Goal: Task Accomplishment & Management: Manage account settings

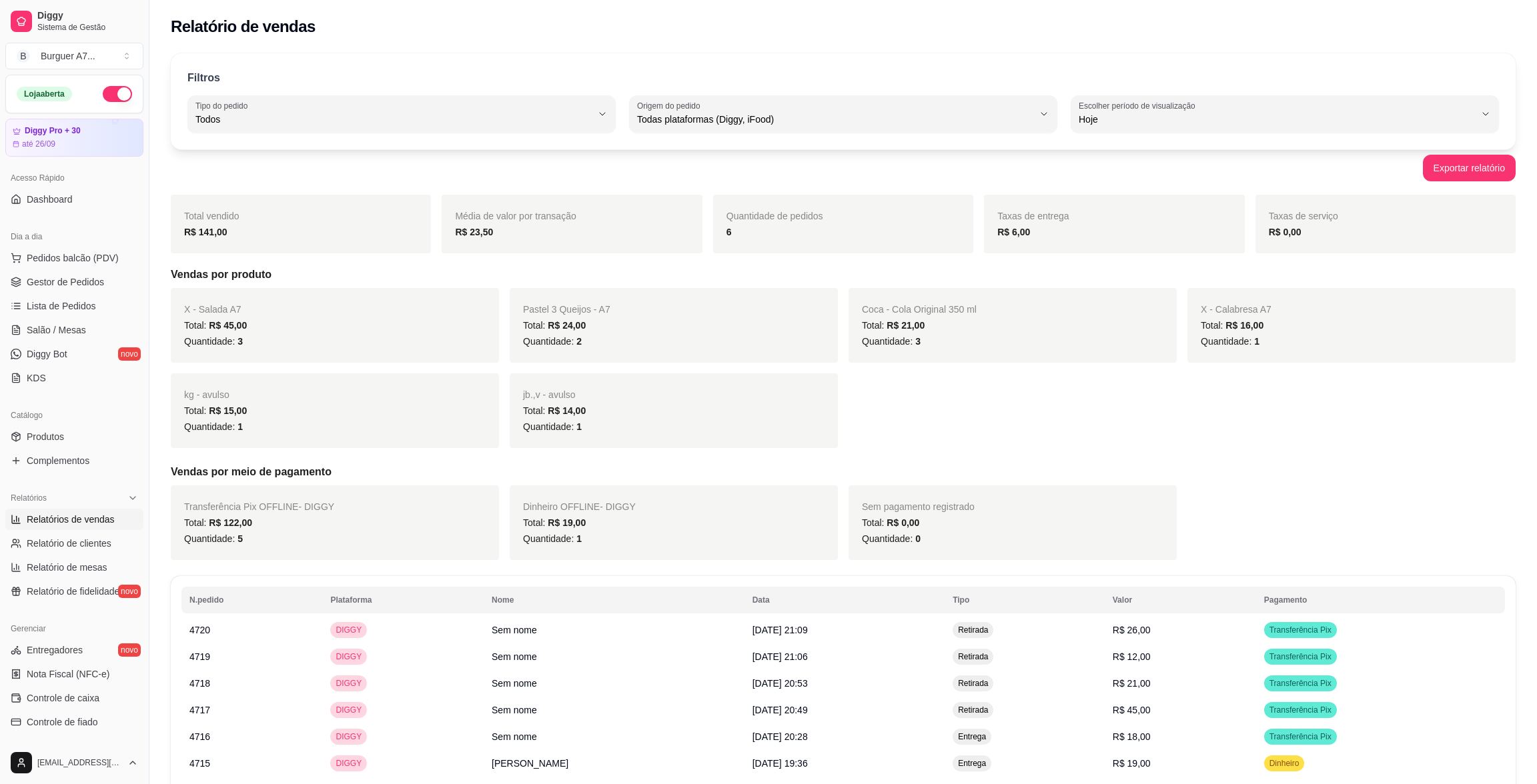
select select "ALL"
select select "0"
click at [87, 275] on span "Gestor de Pedidos" at bounding box center [65, 282] width 77 height 14
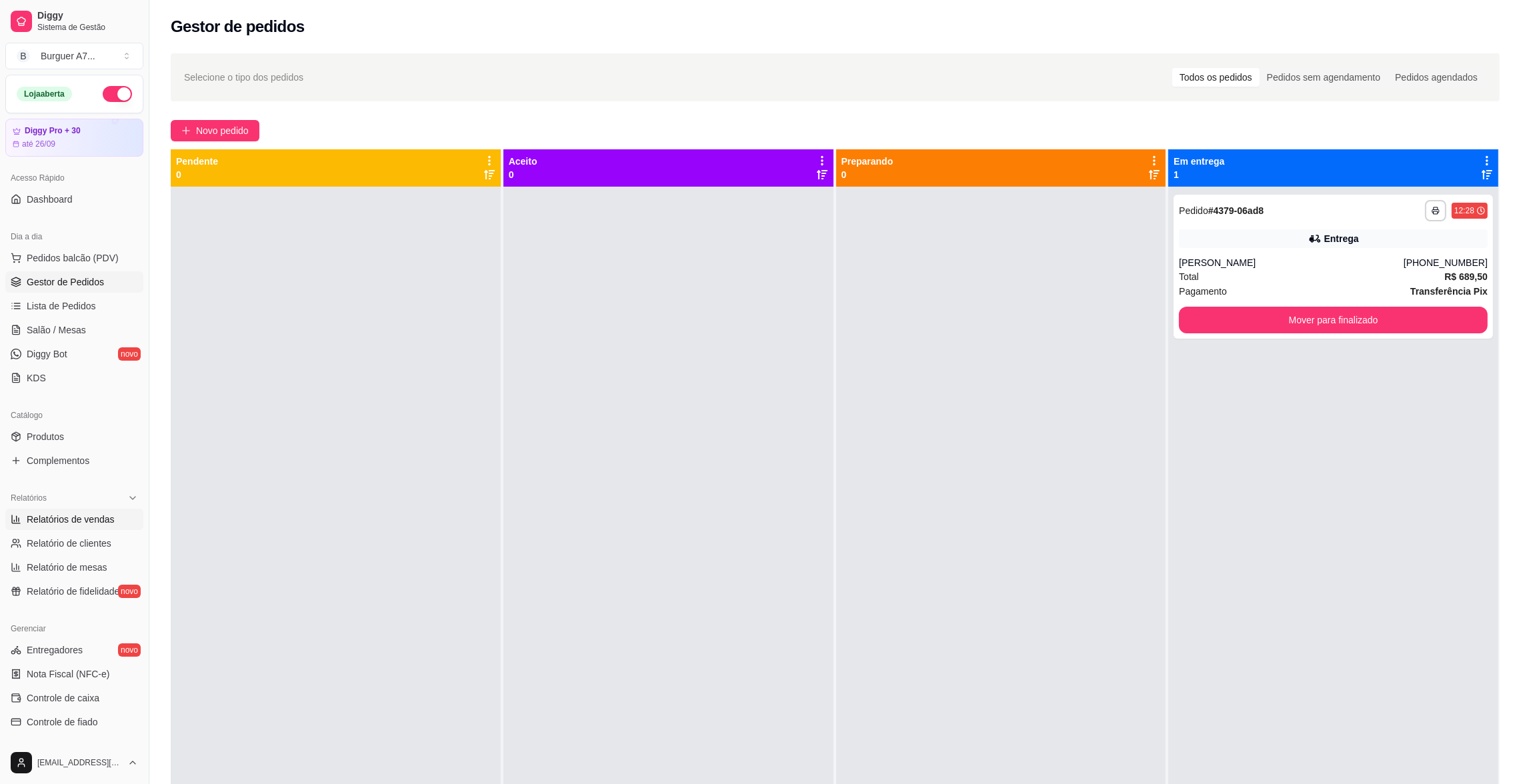
click at [91, 509] on link "Relatórios de vendas" at bounding box center [74, 519] width 138 height 21
select select "ALL"
select select "0"
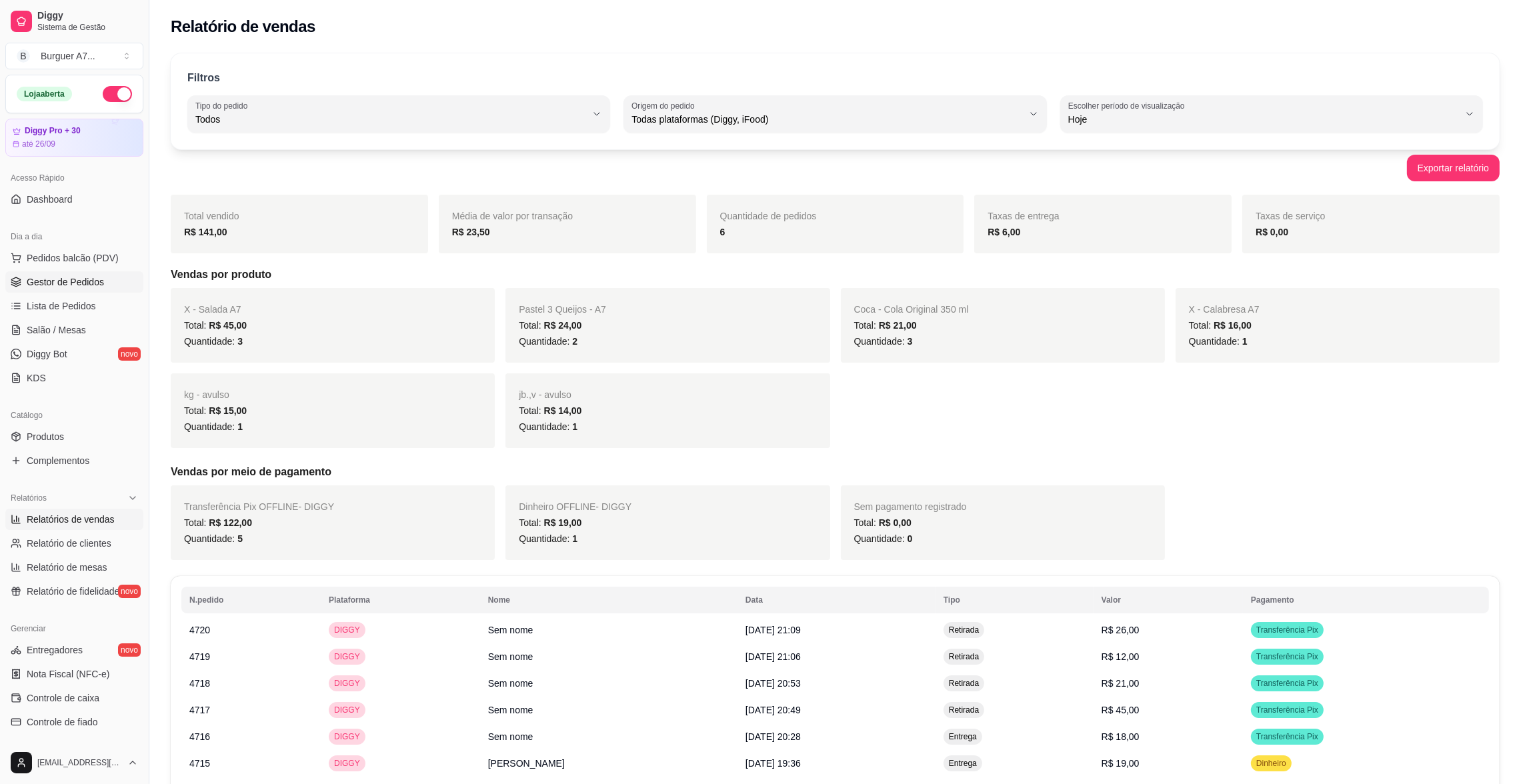
click at [105, 278] on link "Gestor de Pedidos" at bounding box center [74, 282] width 138 height 21
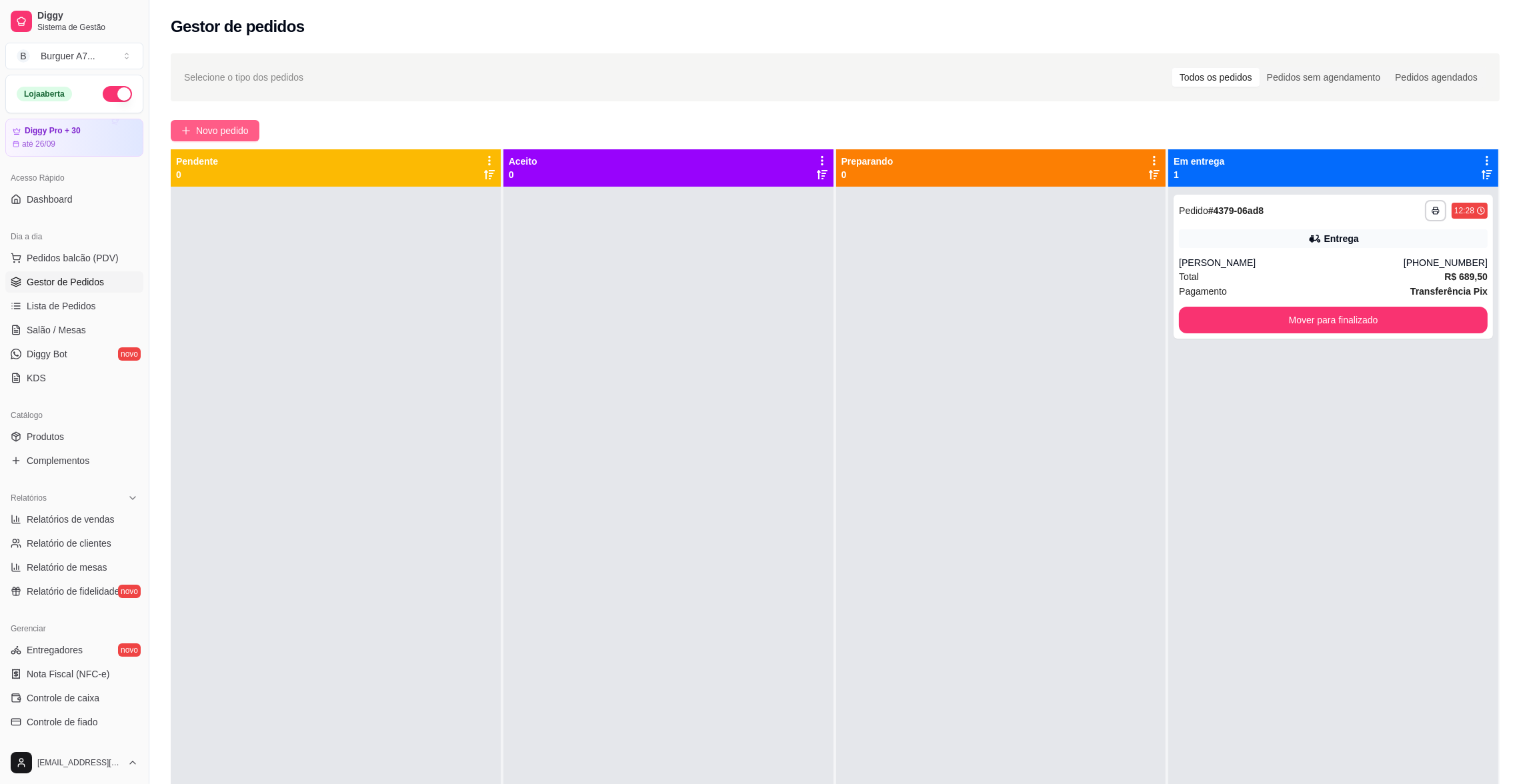
click at [226, 131] on span "Novo pedido" at bounding box center [222, 131] width 52 height 15
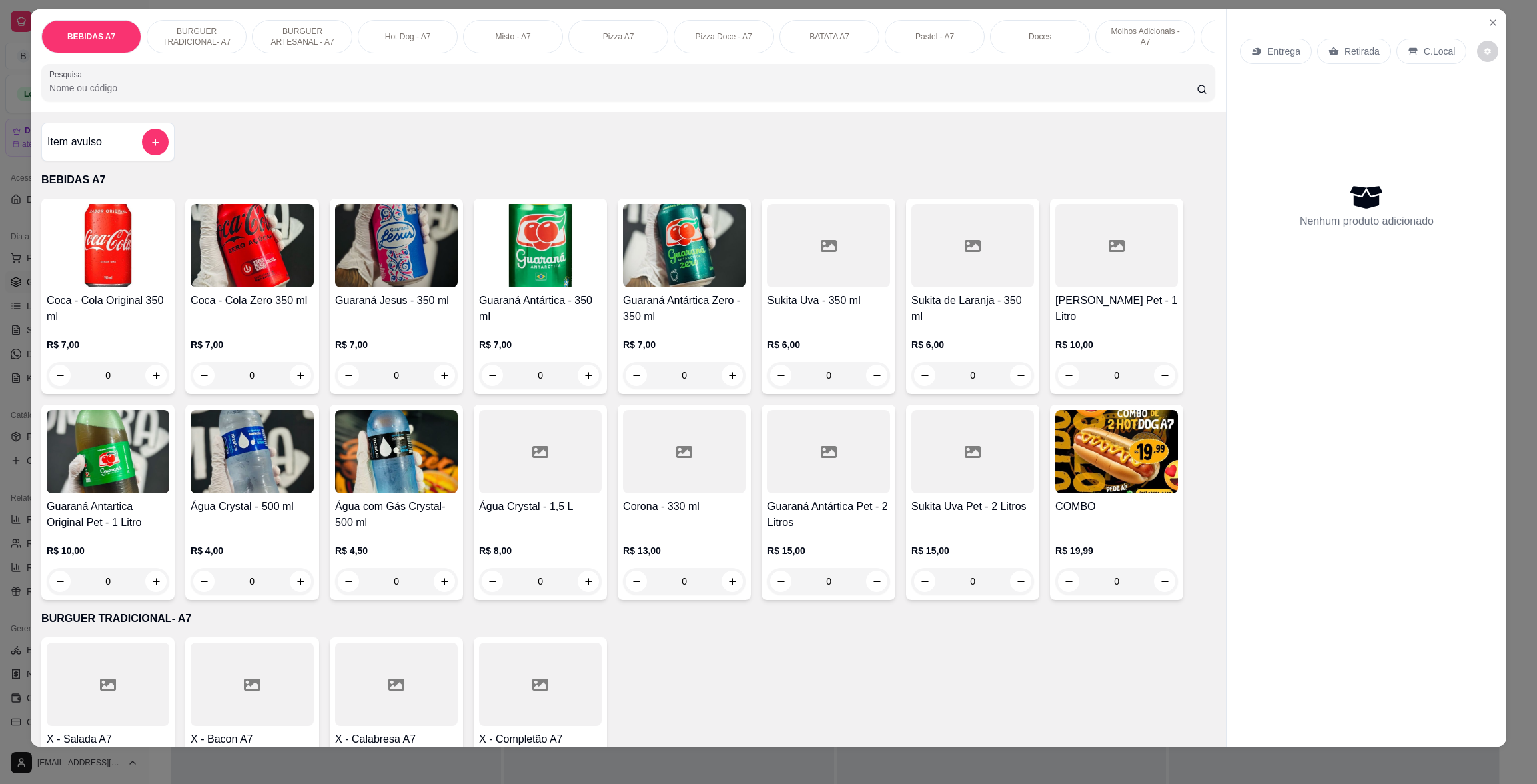
scroll to position [18, 0]
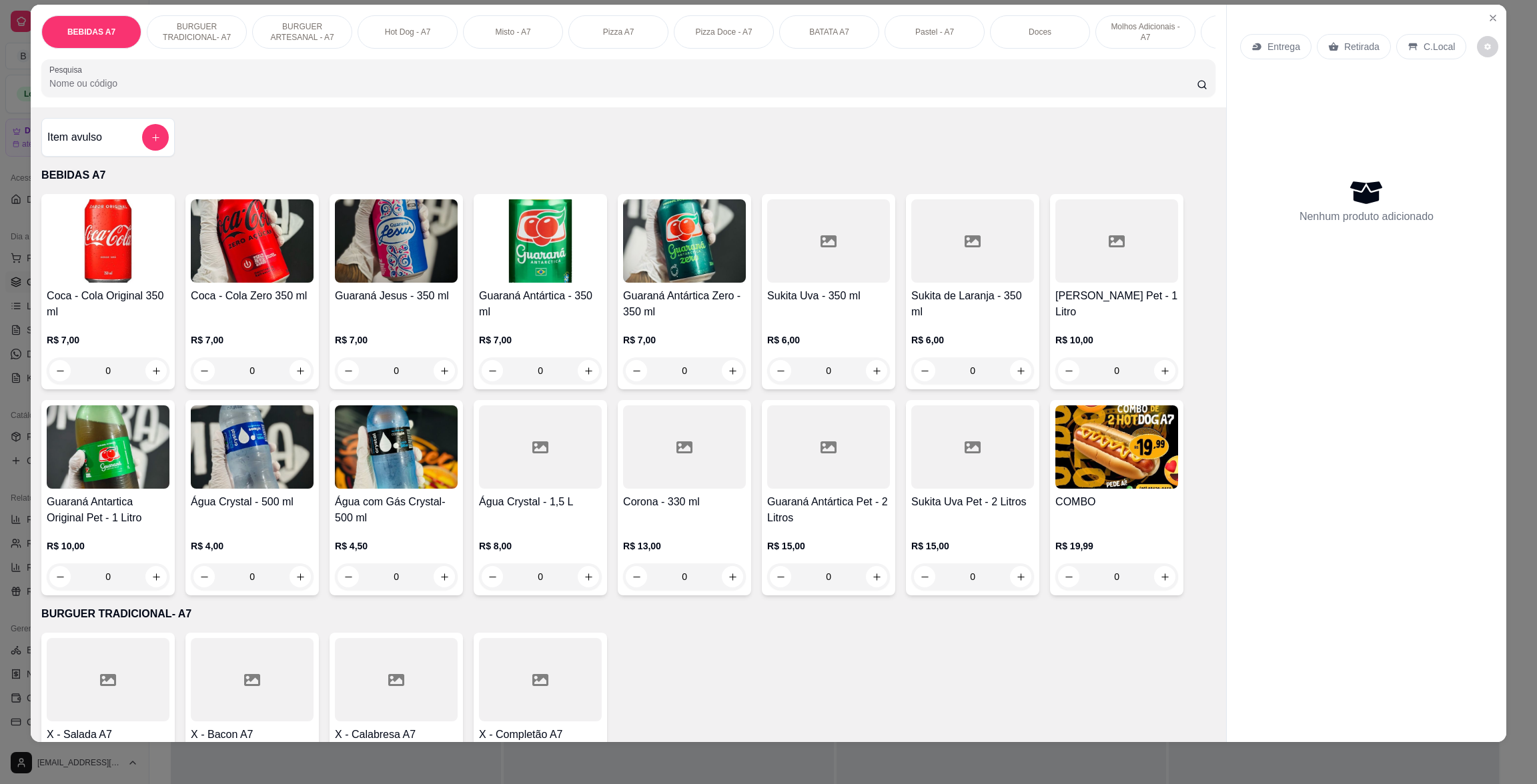
click at [1506, 31] on div "BEBIDAS A7 BURGUER TRADICIONAL- A7 BURGUER ARTESANAL - A7 Hot Dog - A7 Misto - …" at bounding box center [768, 392] width 1537 height 784
click at [1487, 14] on icon "Close" at bounding box center [1493, 18] width 11 height 11
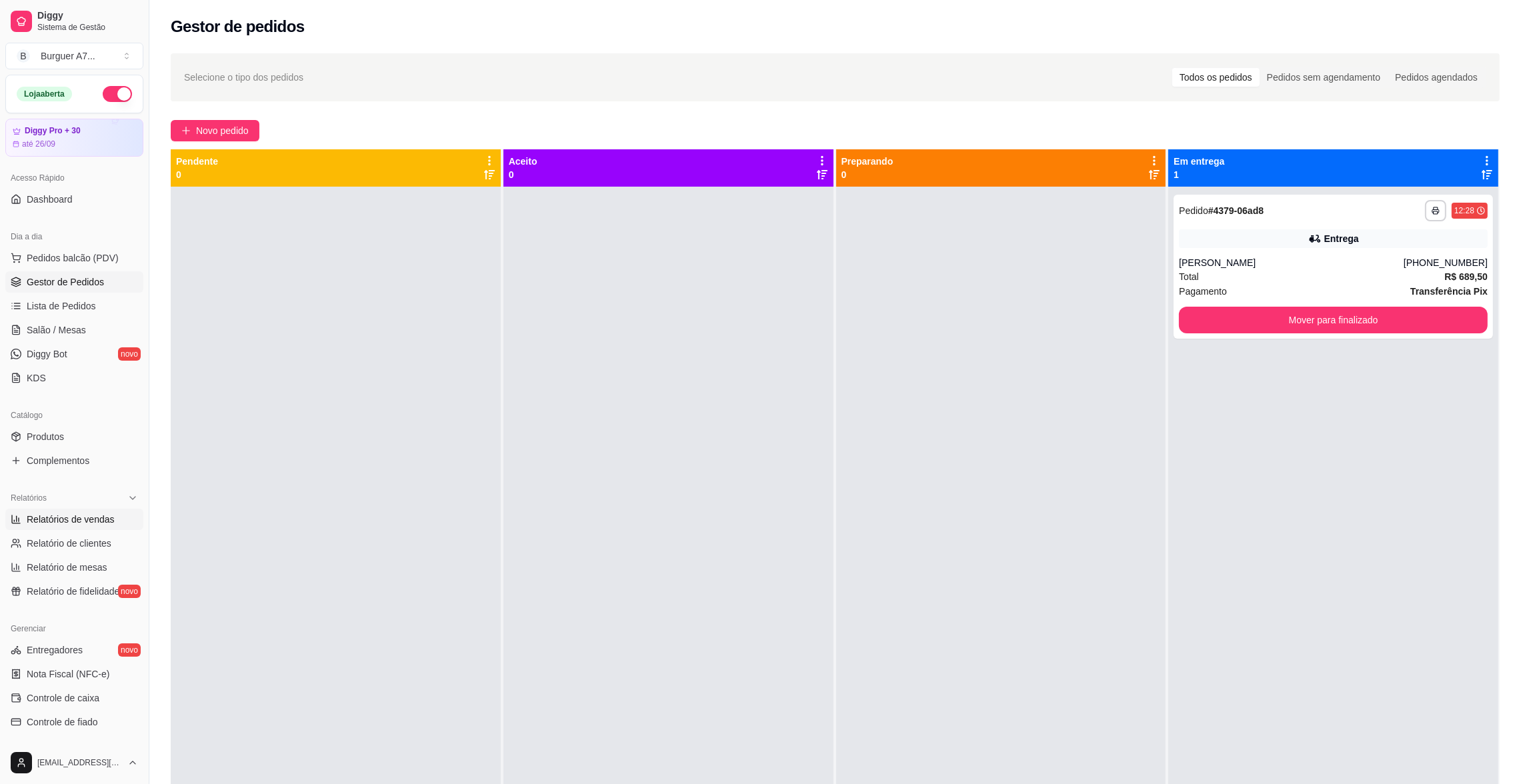
click at [55, 510] on link "Relatórios de vendas" at bounding box center [74, 519] width 138 height 21
select select "ALL"
select select "0"
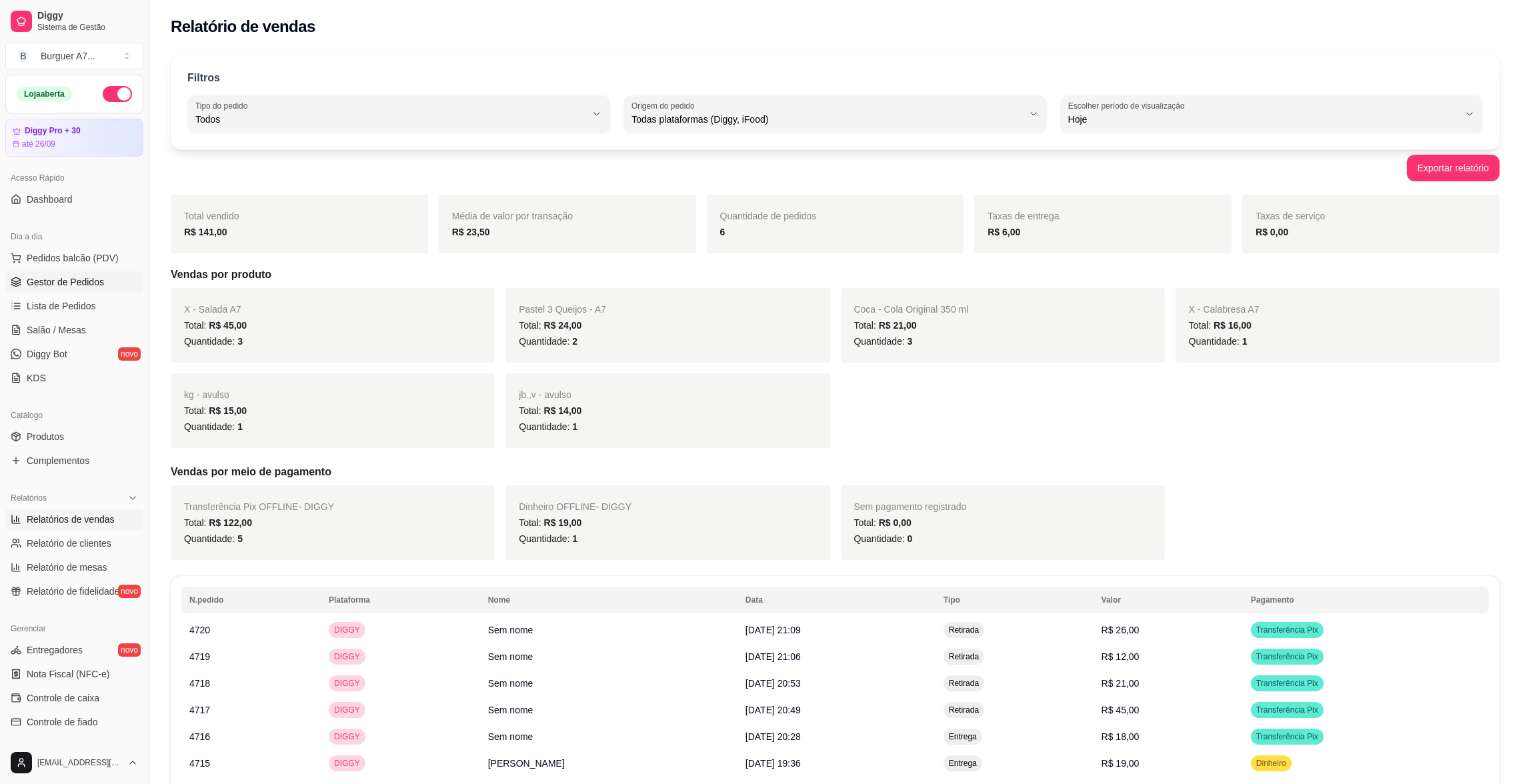
click at [102, 273] on link "Gestor de Pedidos" at bounding box center [74, 282] width 138 height 21
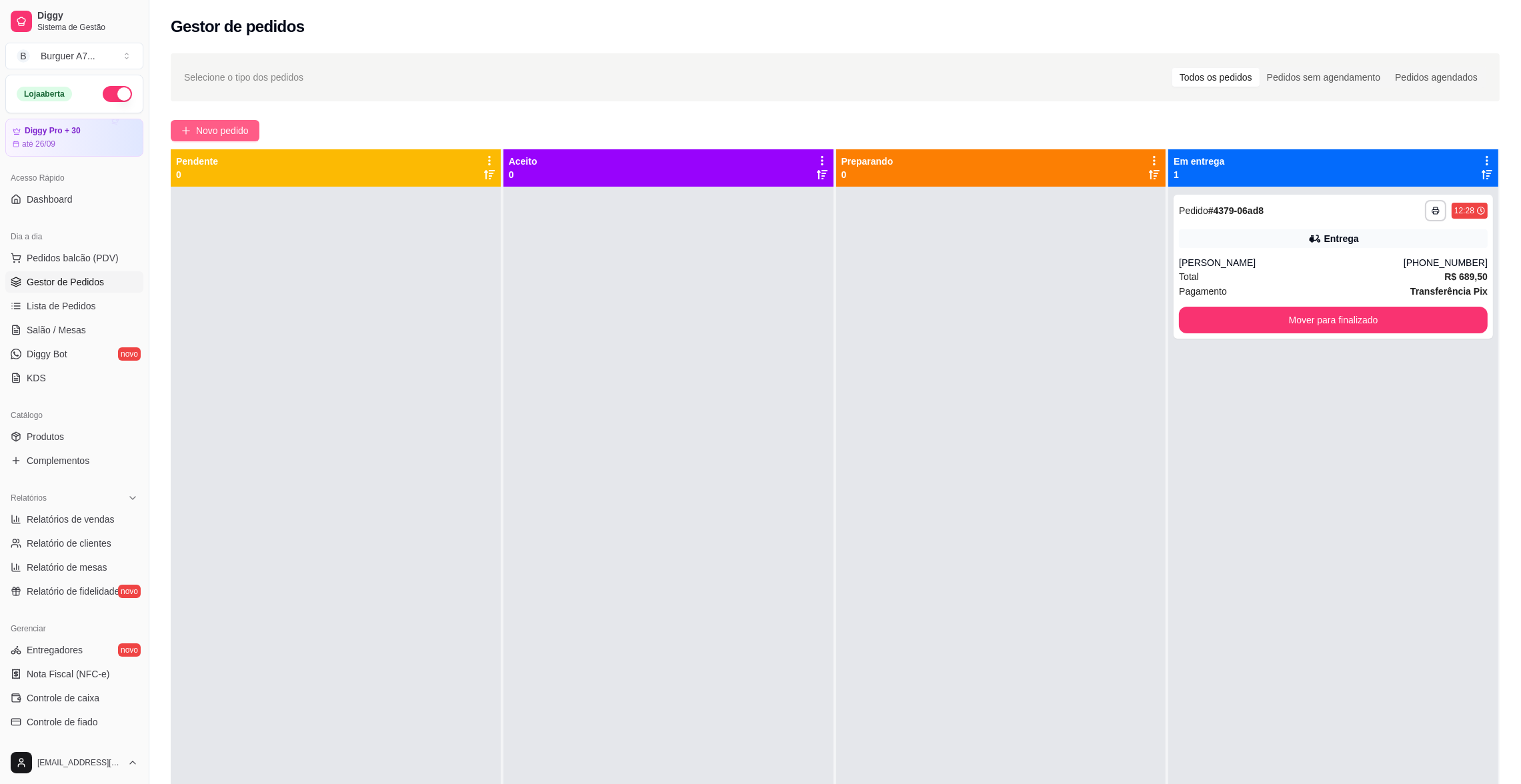
click at [218, 123] on button "Novo pedido" at bounding box center [215, 130] width 89 height 21
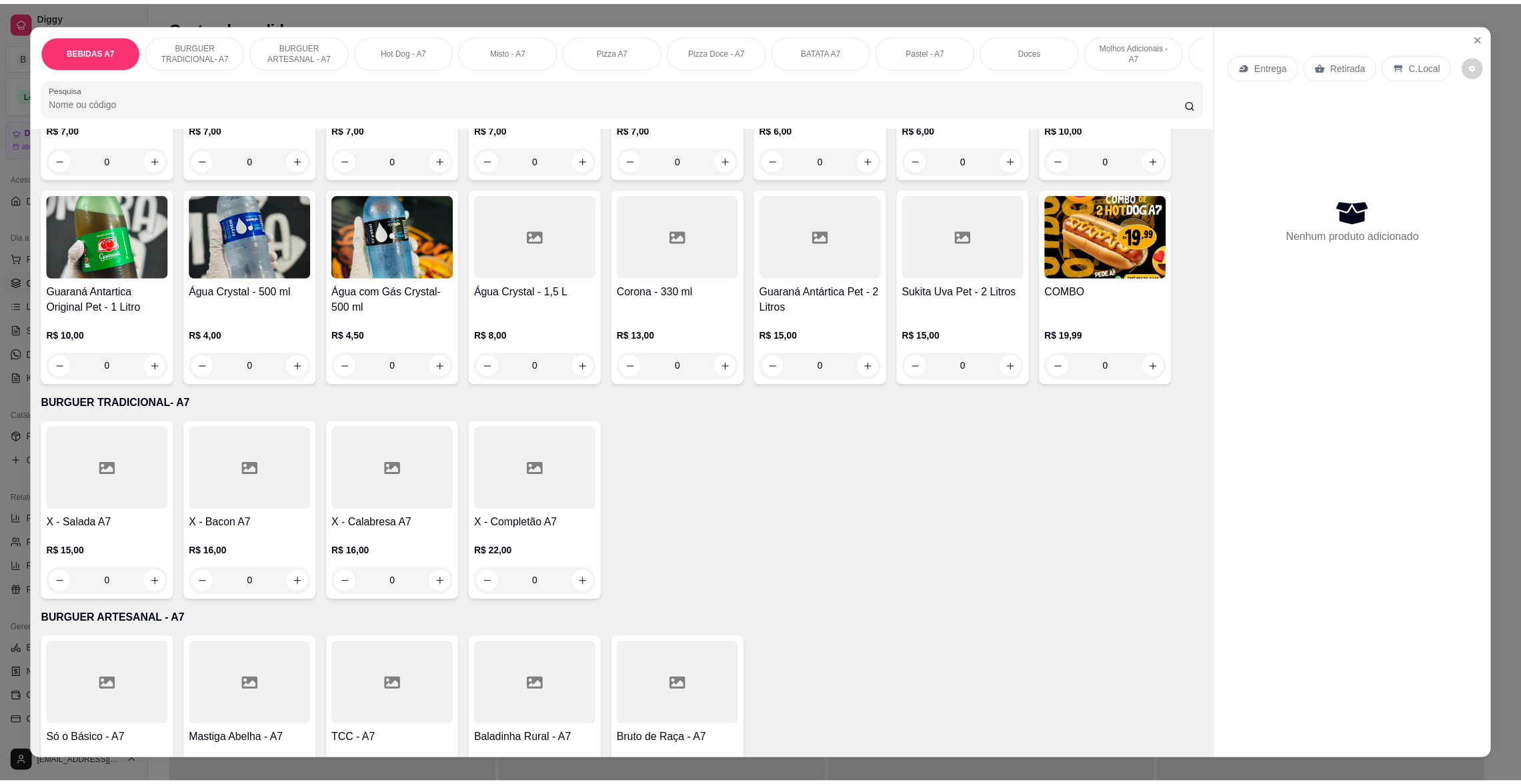
scroll to position [400, 0]
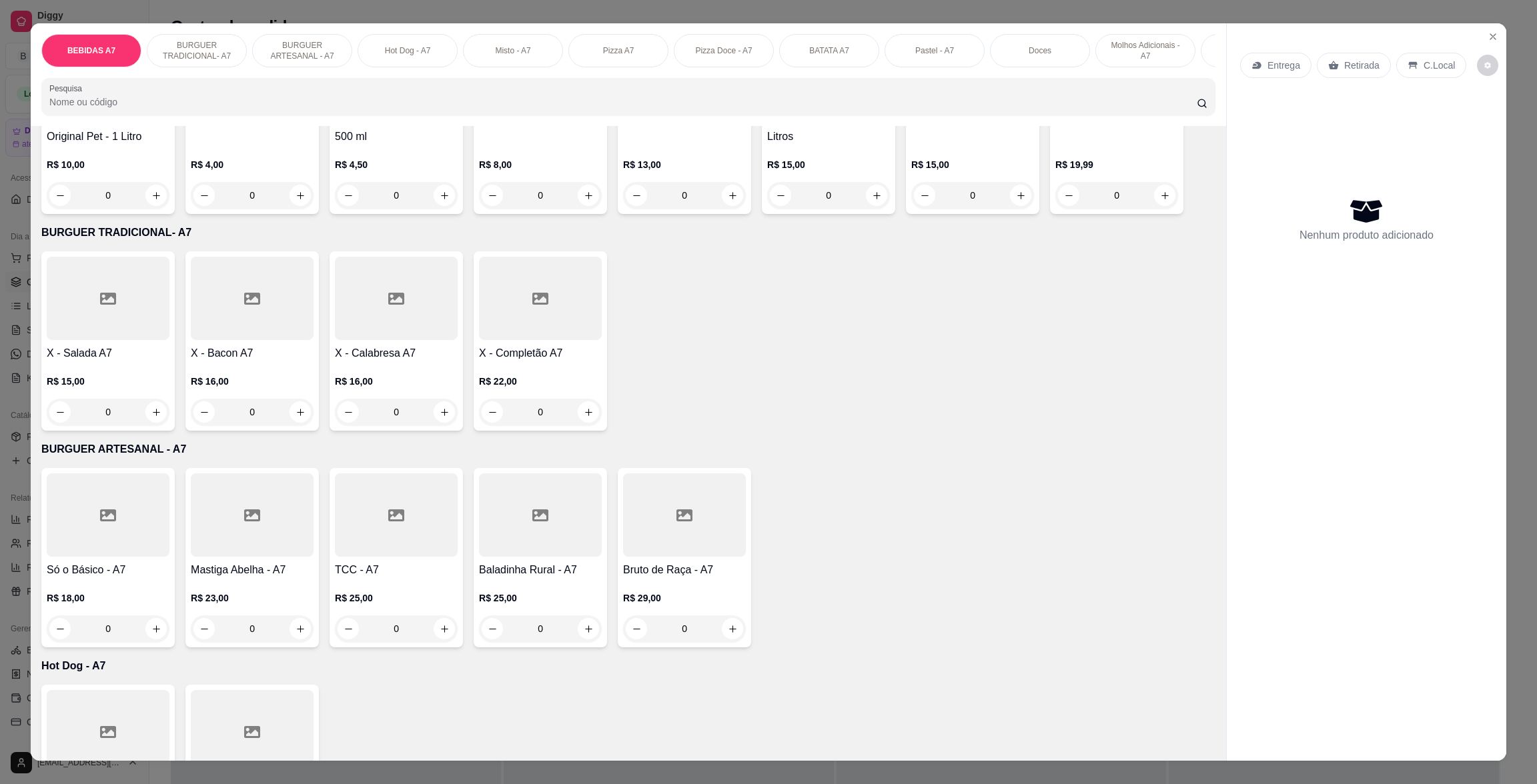
click at [509, 340] on div at bounding box center [540, 299] width 123 height 83
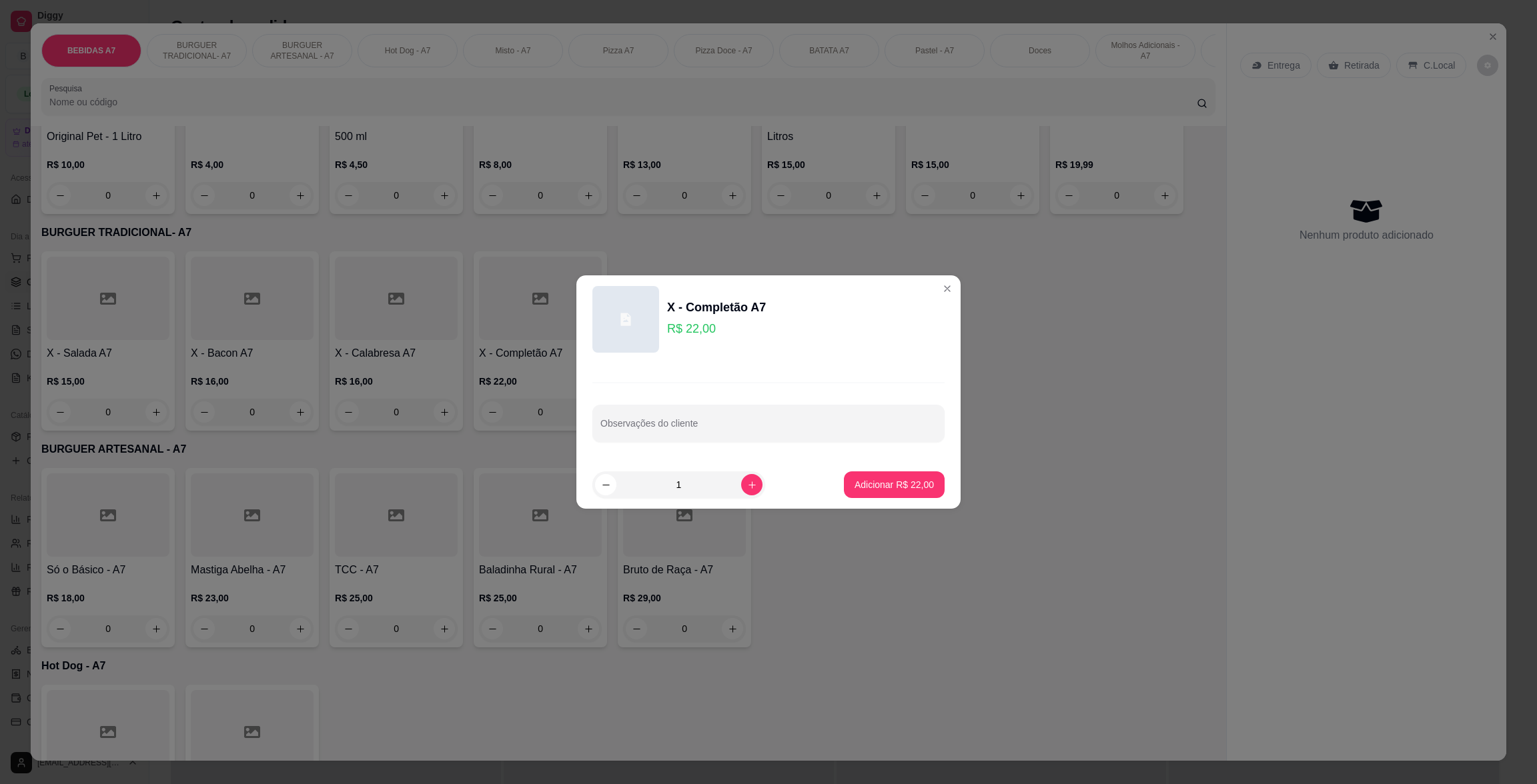
click at [934, 465] on footer "1 Adicionar R$ 22,00" at bounding box center [768, 485] width 384 height 48
click at [927, 477] on button "Adicionar R$ 22,00" at bounding box center [894, 485] width 98 height 26
type input "1"
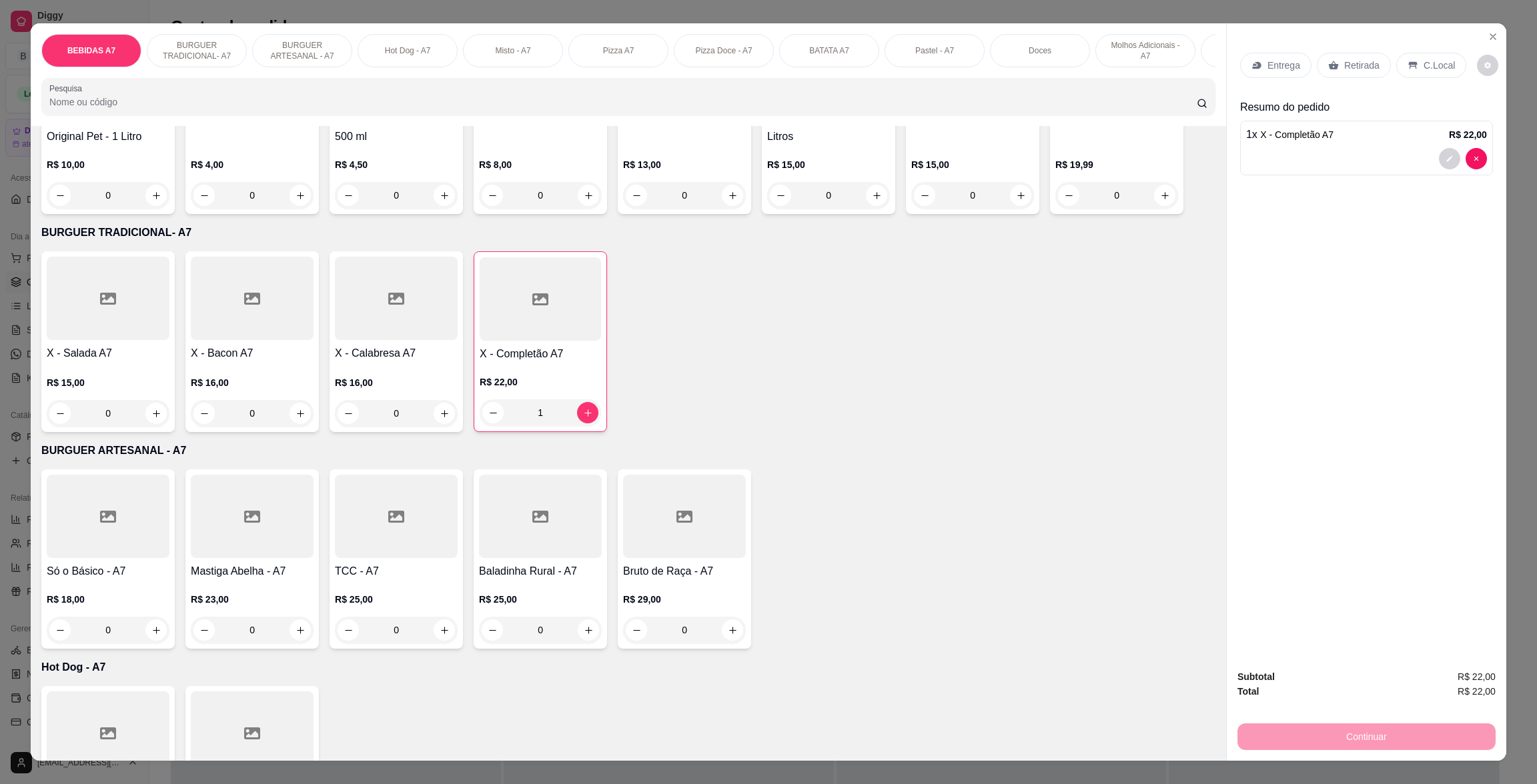
click at [1362, 63] on p "Retirada" at bounding box center [1362, 65] width 35 height 14
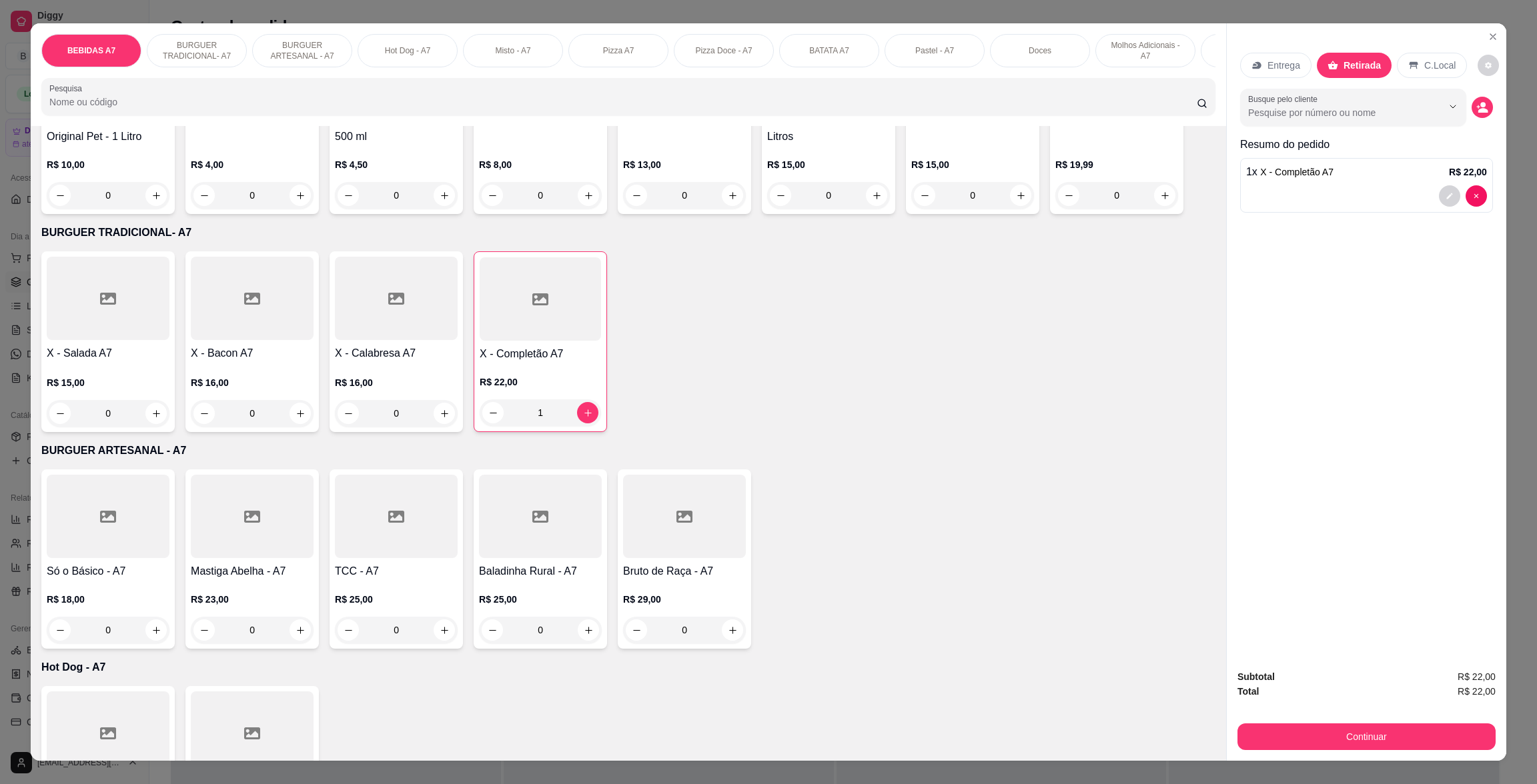
click at [1451, 718] on div "Subtotal R$ 22,00 Total R$ 22,00 Continuar" at bounding box center [1366, 710] width 258 height 80
click at [1453, 738] on button "Continuar" at bounding box center [1366, 736] width 250 height 26
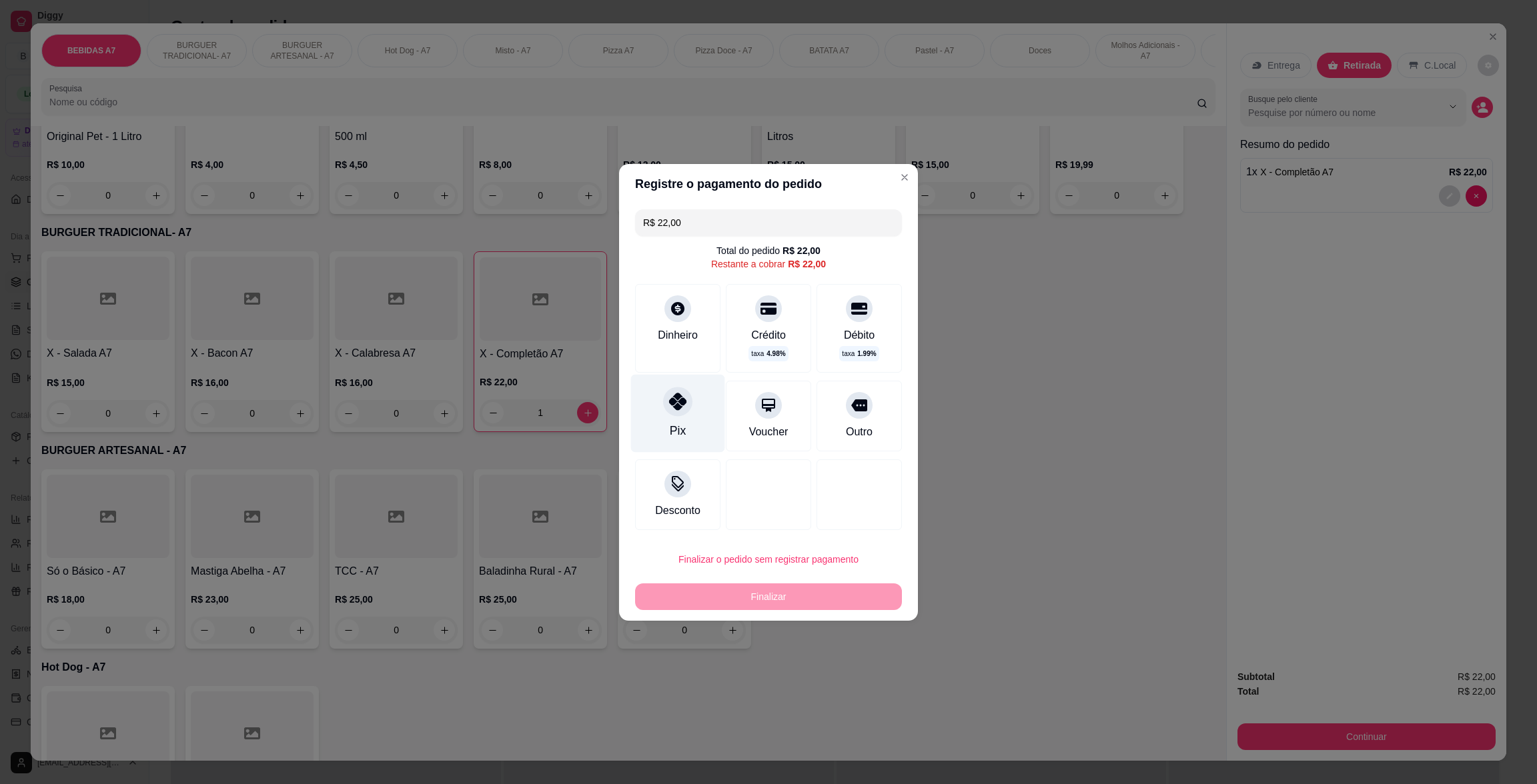
click at [673, 438] on div "Pix" at bounding box center [677, 430] width 16 height 17
type input "R$ 0,00"
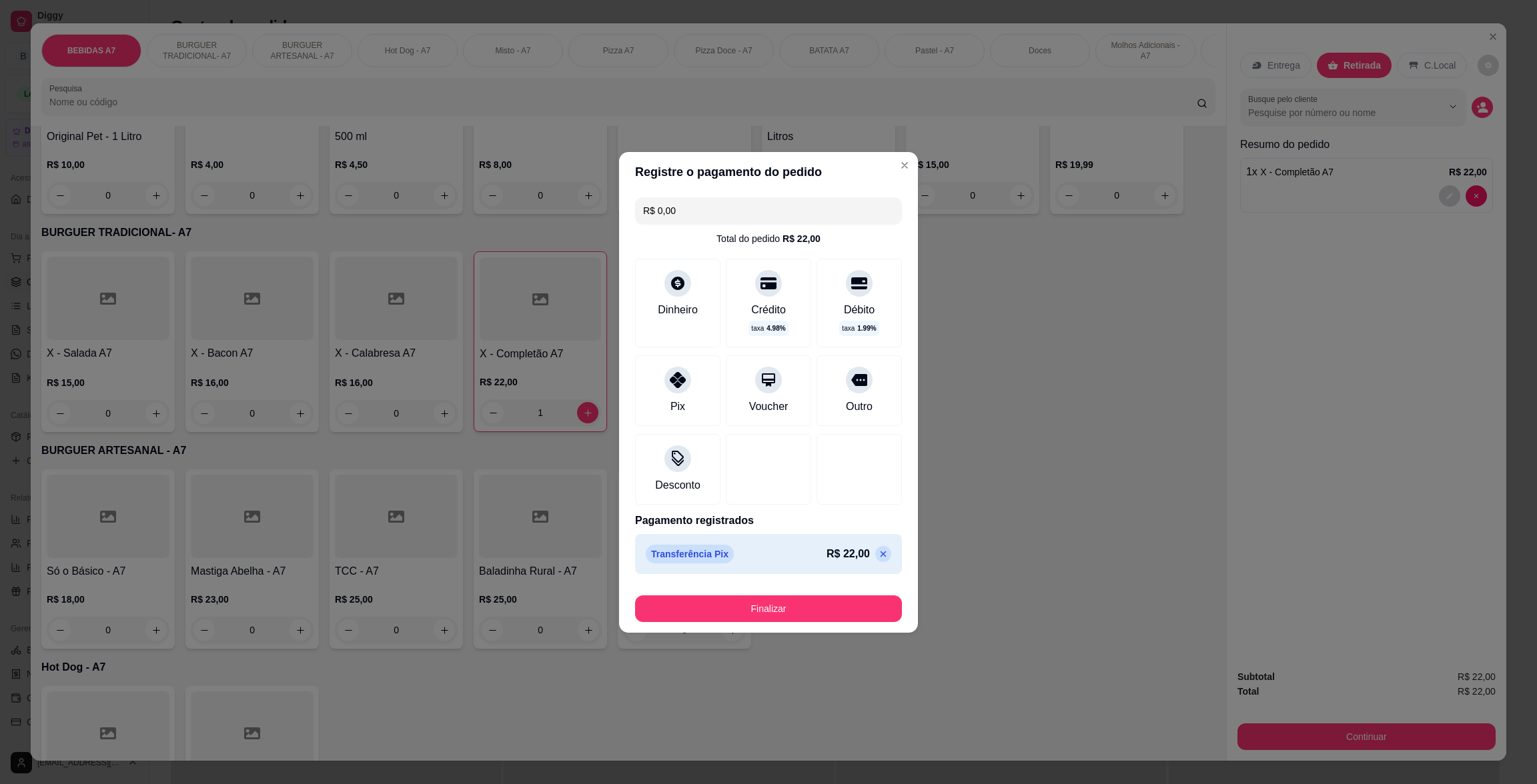
click at [806, 630] on footer "Finalizar" at bounding box center [768, 606] width 299 height 53
click at [815, 622] on footer "Finalizar" at bounding box center [768, 606] width 299 height 53
click at [814, 610] on button "Finalizar" at bounding box center [768, 608] width 259 height 26
type input "0"
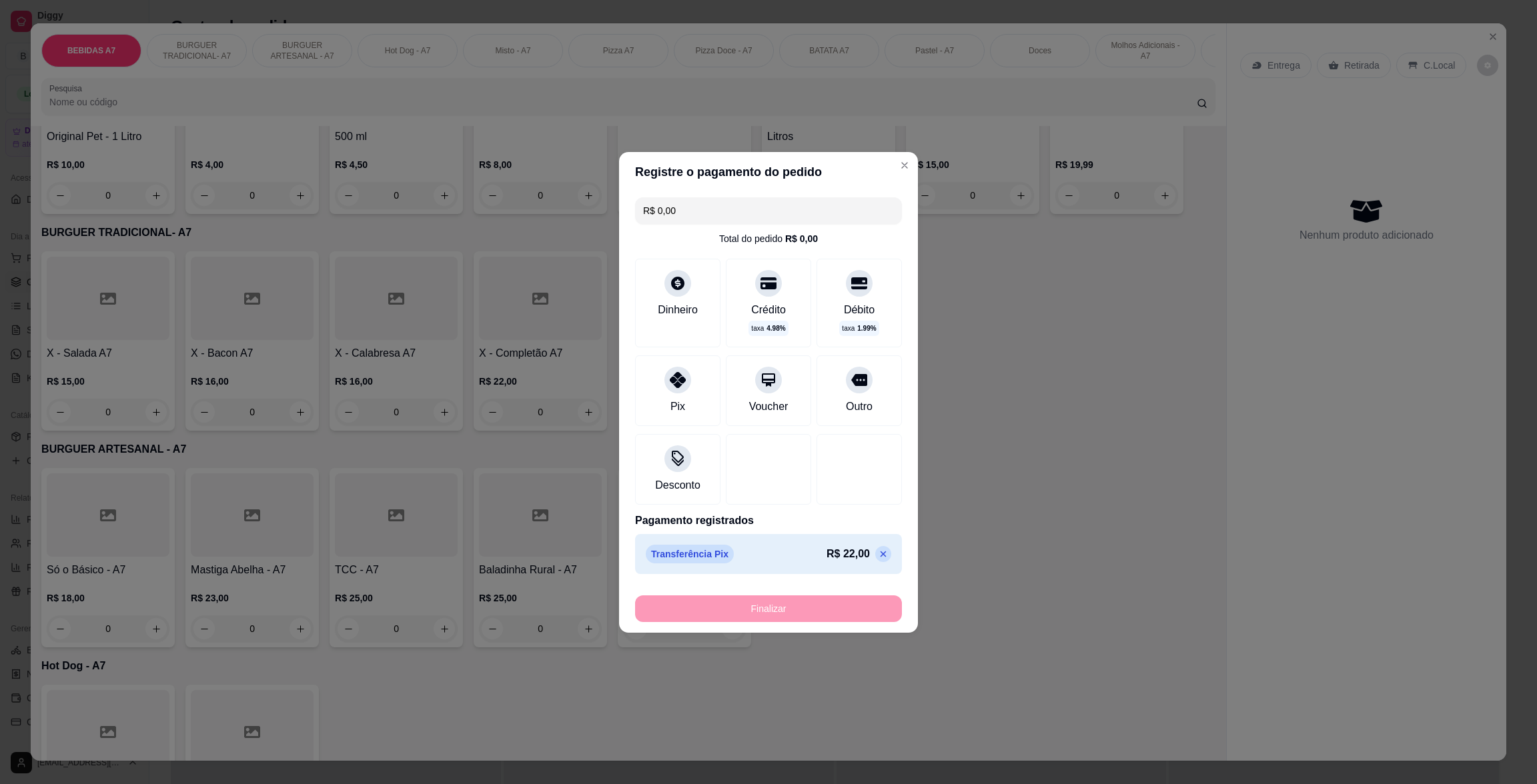
type input "-R$ 22,00"
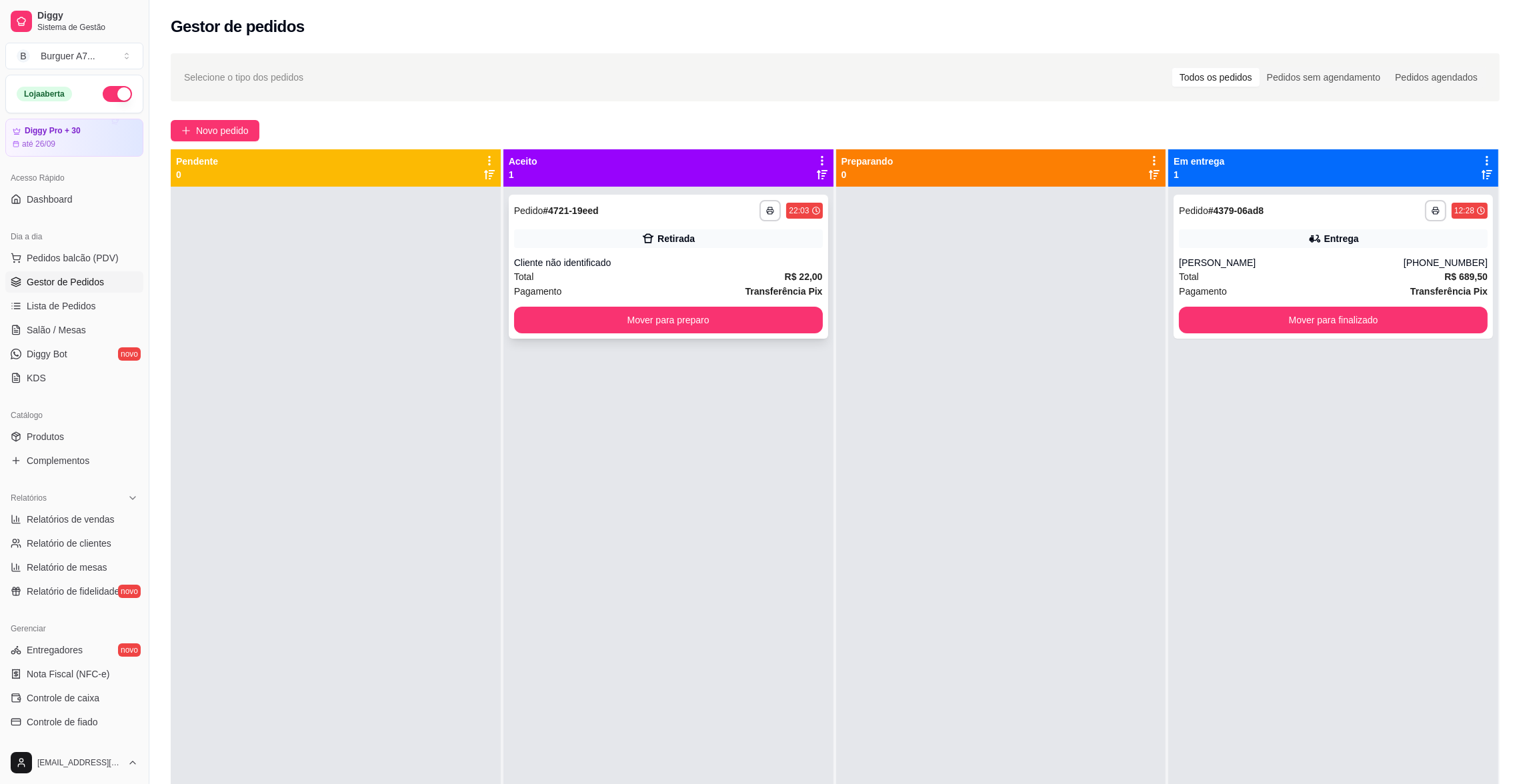
click at [781, 260] on div "Cliente não identificado" at bounding box center [668, 263] width 309 height 14
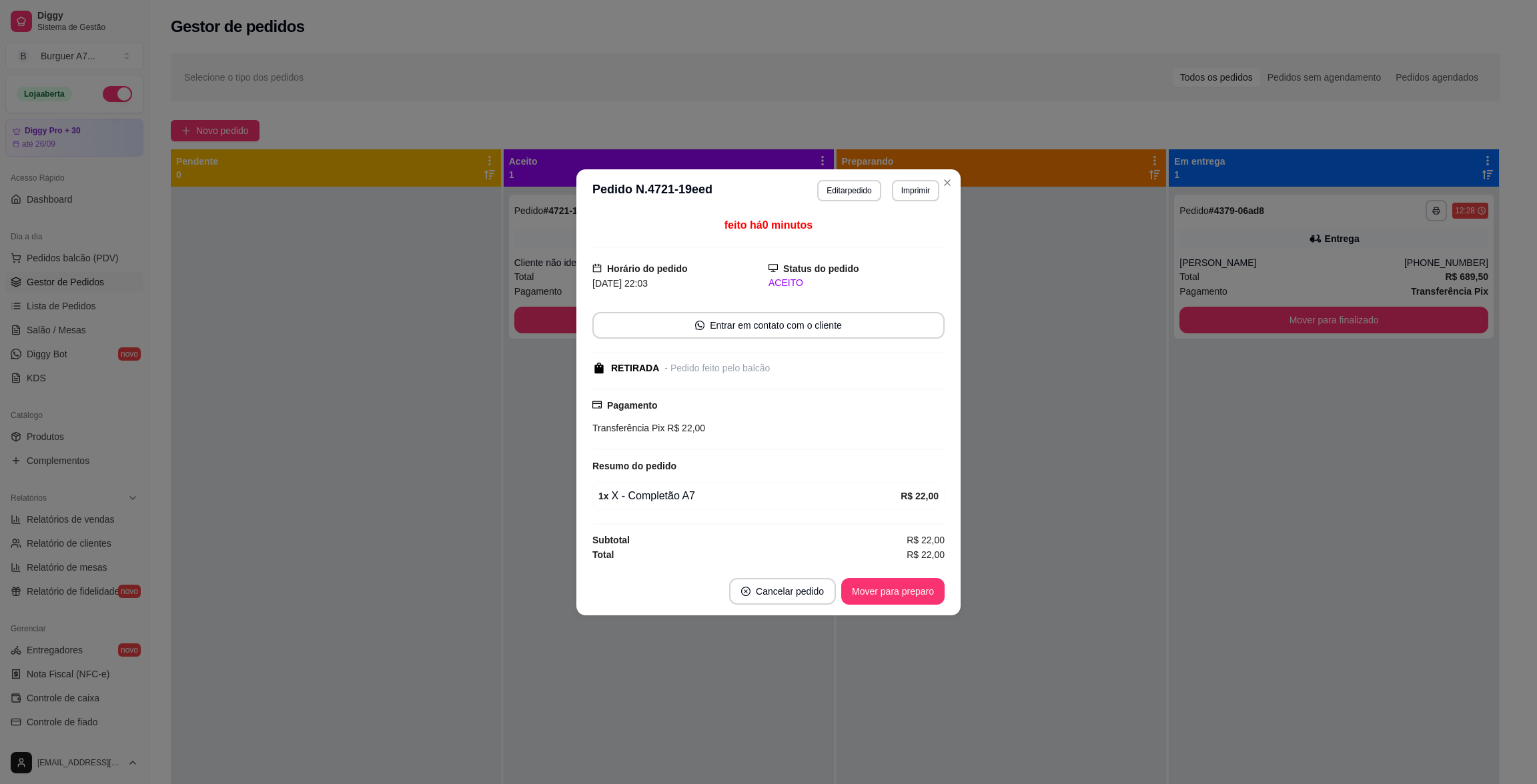
click at [949, 594] on footer "Cancelar pedido Mover para preparo" at bounding box center [768, 591] width 384 height 48
click at [928, 594] on button "Mover para preparo" at bounding box center [892, 591] width 100 height 26
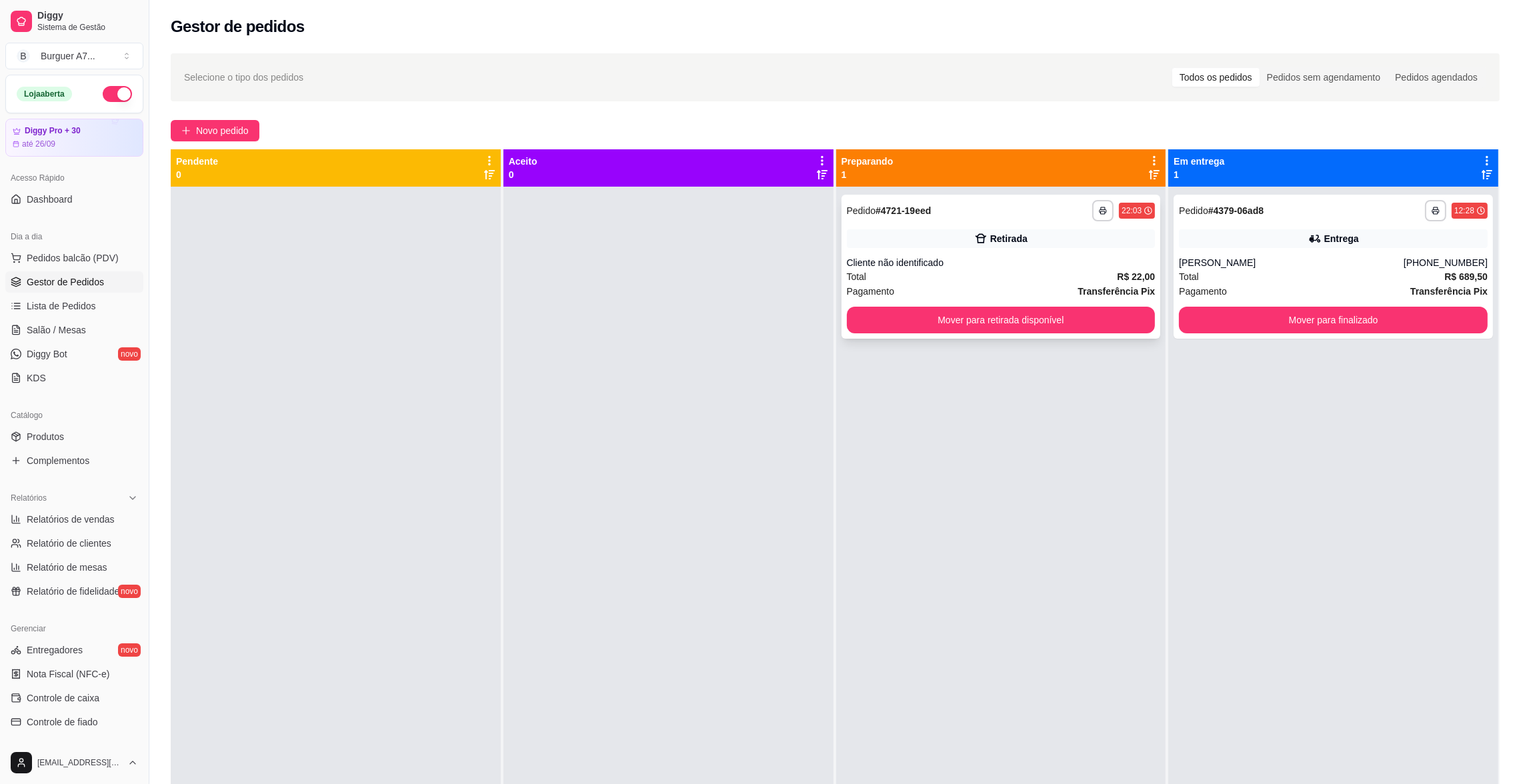
click at [1081, 278] on div "Total R$ 22,00" at bounding box center [1001, 277] width 309 height 15
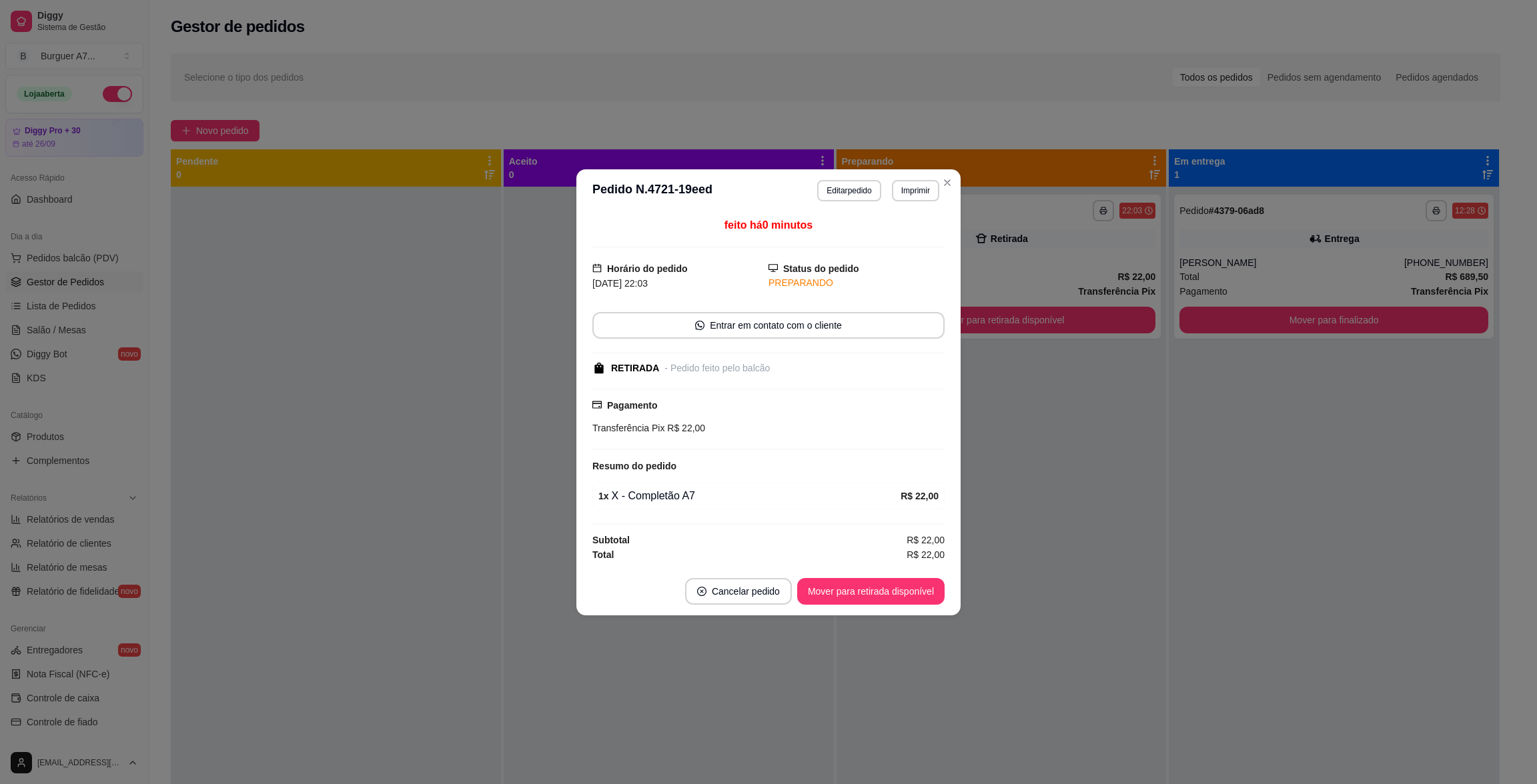
click at [934, 185] on button "Imprimir" at bounding box center [915, 190] width 47 height 21
click at [902, 241] on button "Impressora - CELULAR" at bounding box center [887, 236] width 100 height 20
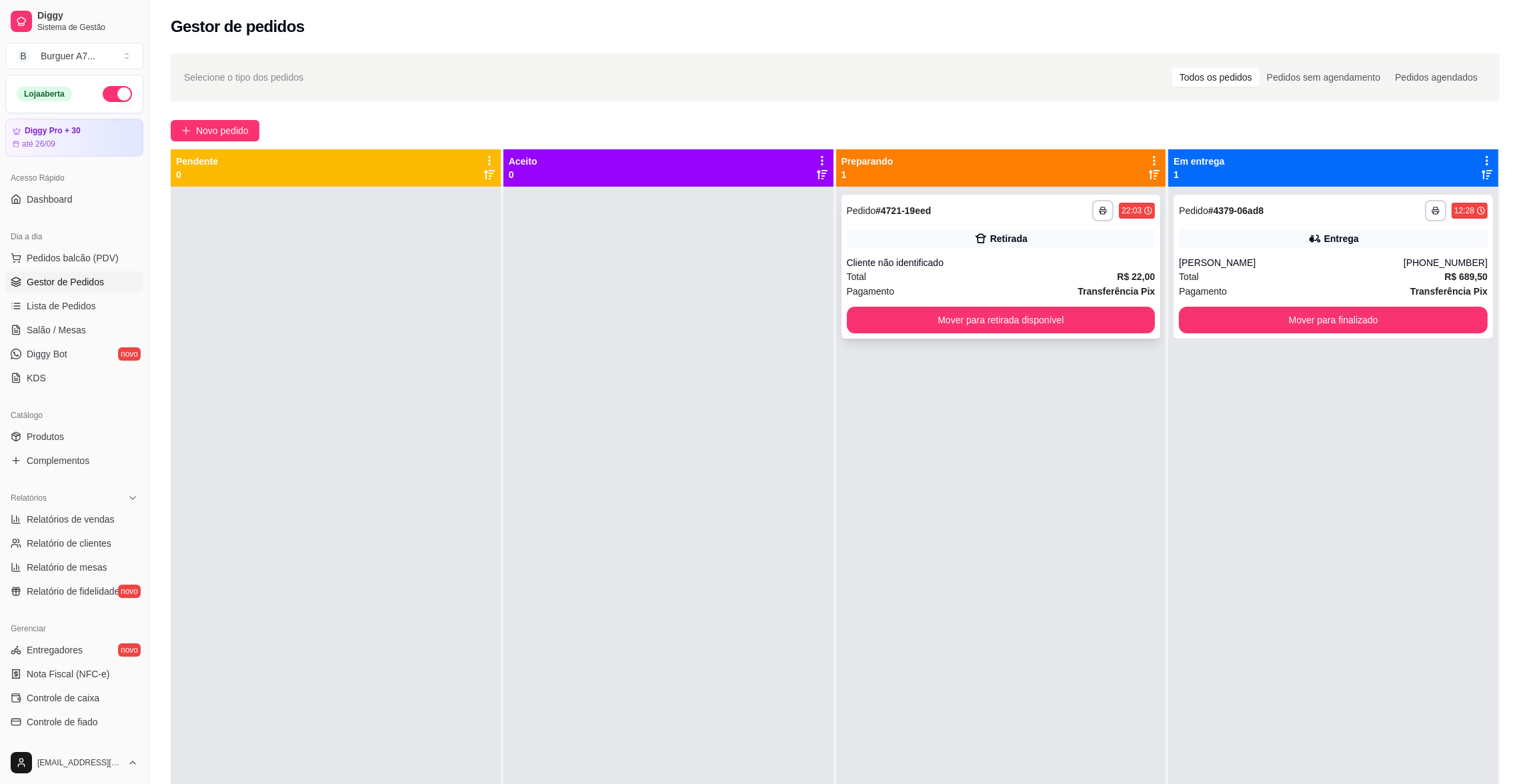
click at [1085, 267] on div "Cliente não identificado" at bounding box center [1001, 263] width 309 height 14
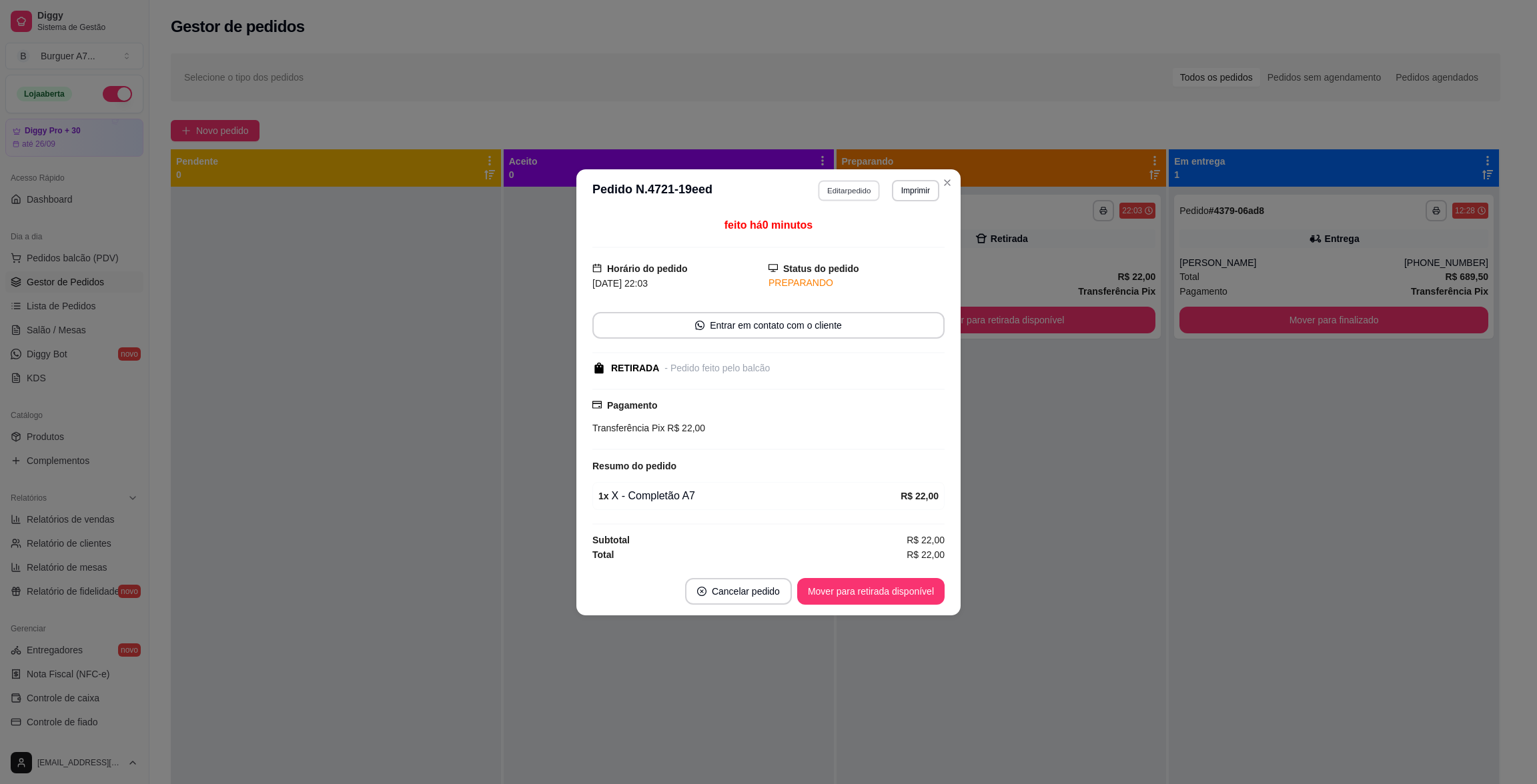
click at [848, 187] on button "Editar pedido" at bounding box center [849, 190] width 62 height 20
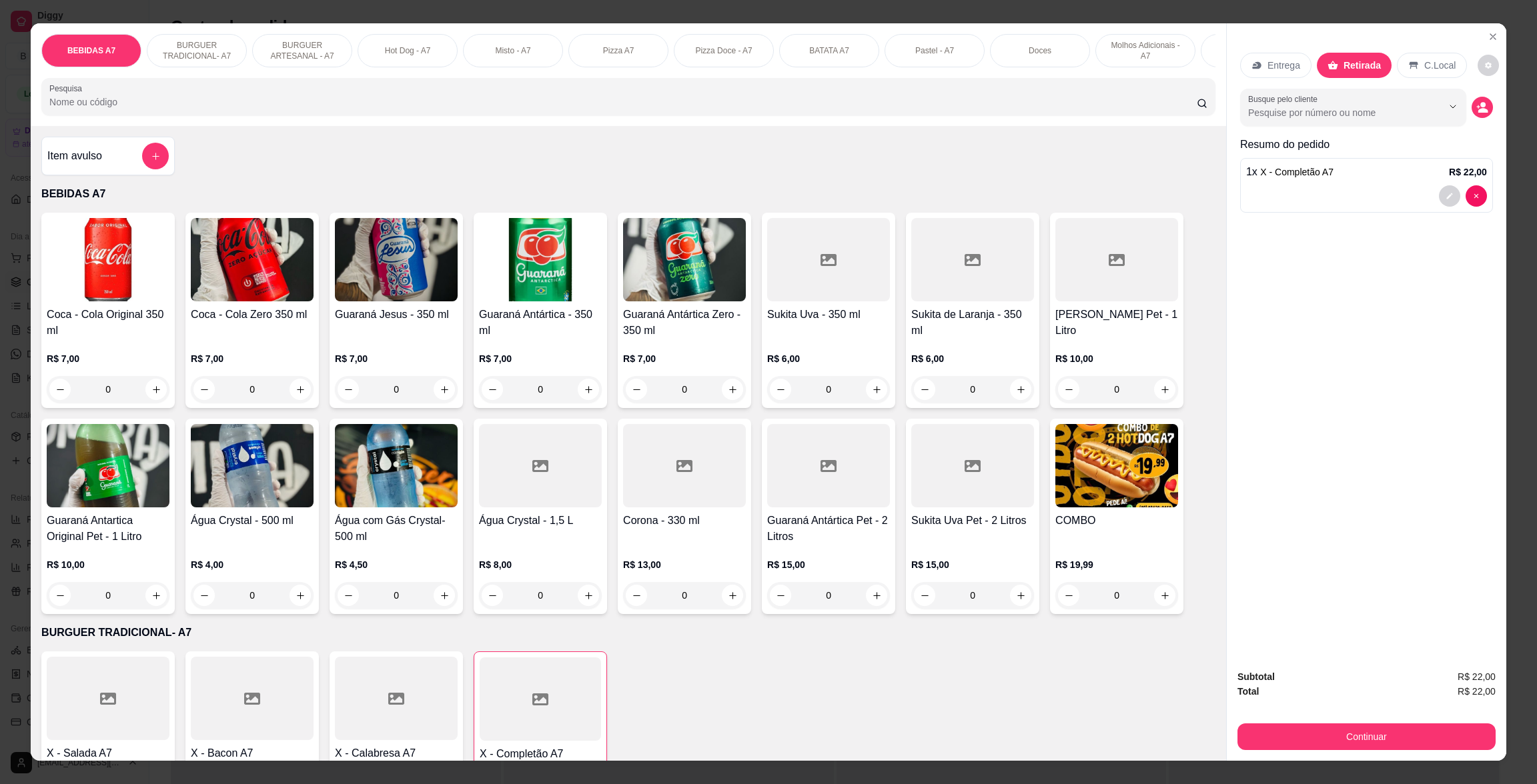
click at [127, 169] on div "Item avulso" at bounding box center [108, 155] width 121 height 27
click at [293, 400] on button "increase-product-quantity" at bounding box center [300, 390] width 20 height 20
type input "1"
click at [1397, 734] on button "Continuar" at bounding box center [1366, 736] width 250 height 26
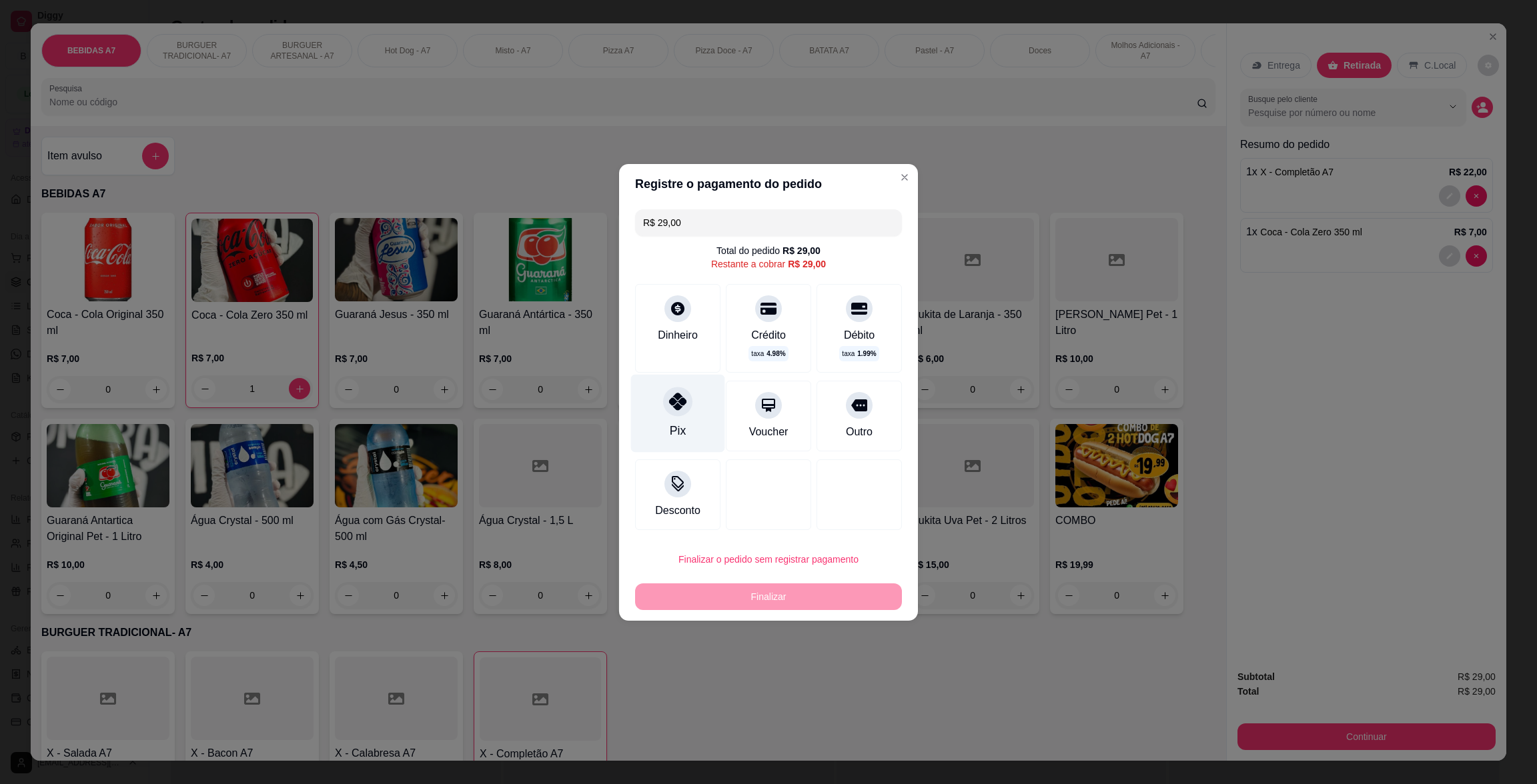
click at [695, 412] on div "Pix" at bounding box center [678, 413] width 94 height 78
type input "R$ 0,00"
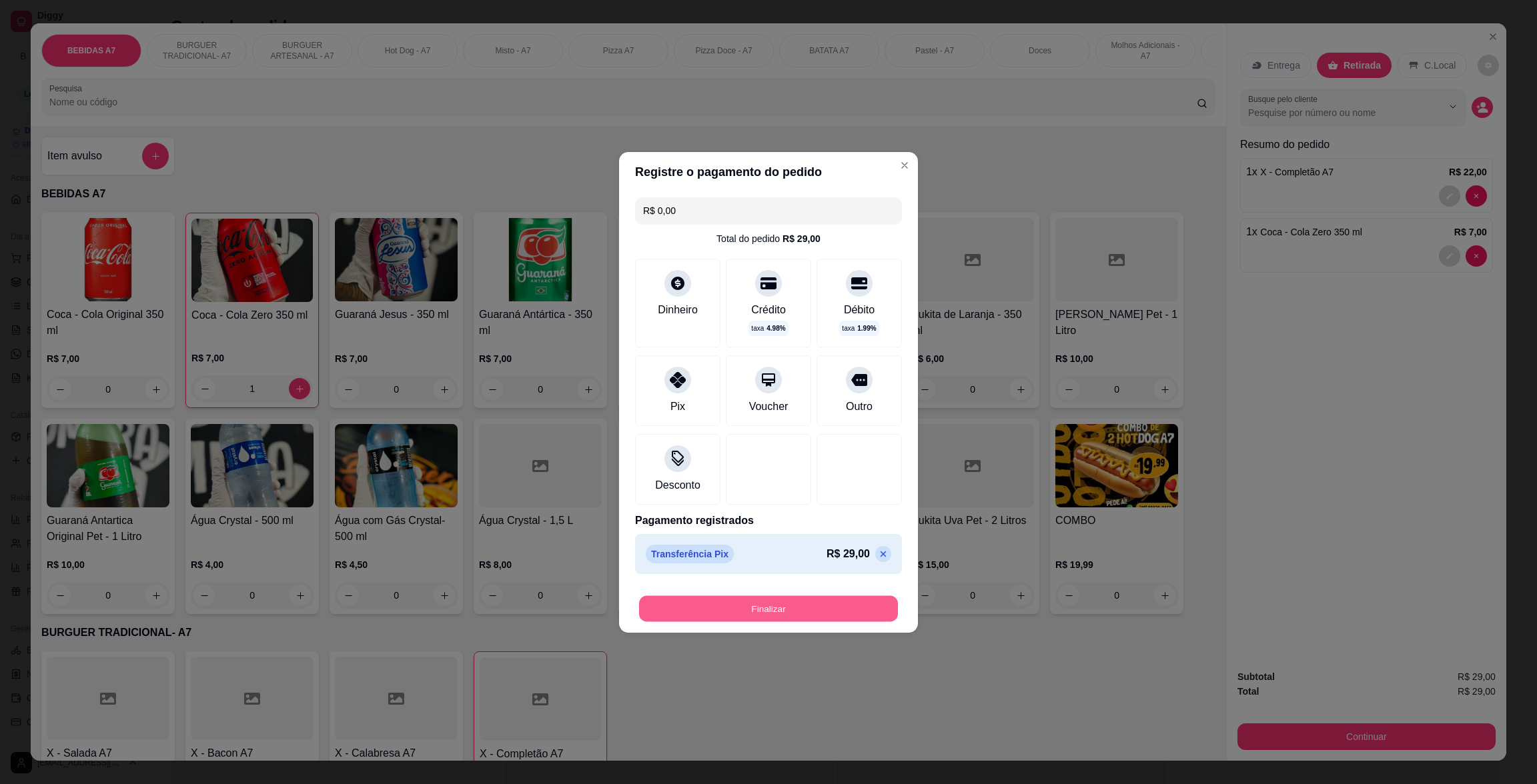
click at [823, 618] on button "Finalizar" at bounding box center [768, 608] width 259 height 26
type input "0"
type input "-R$ 29,00"
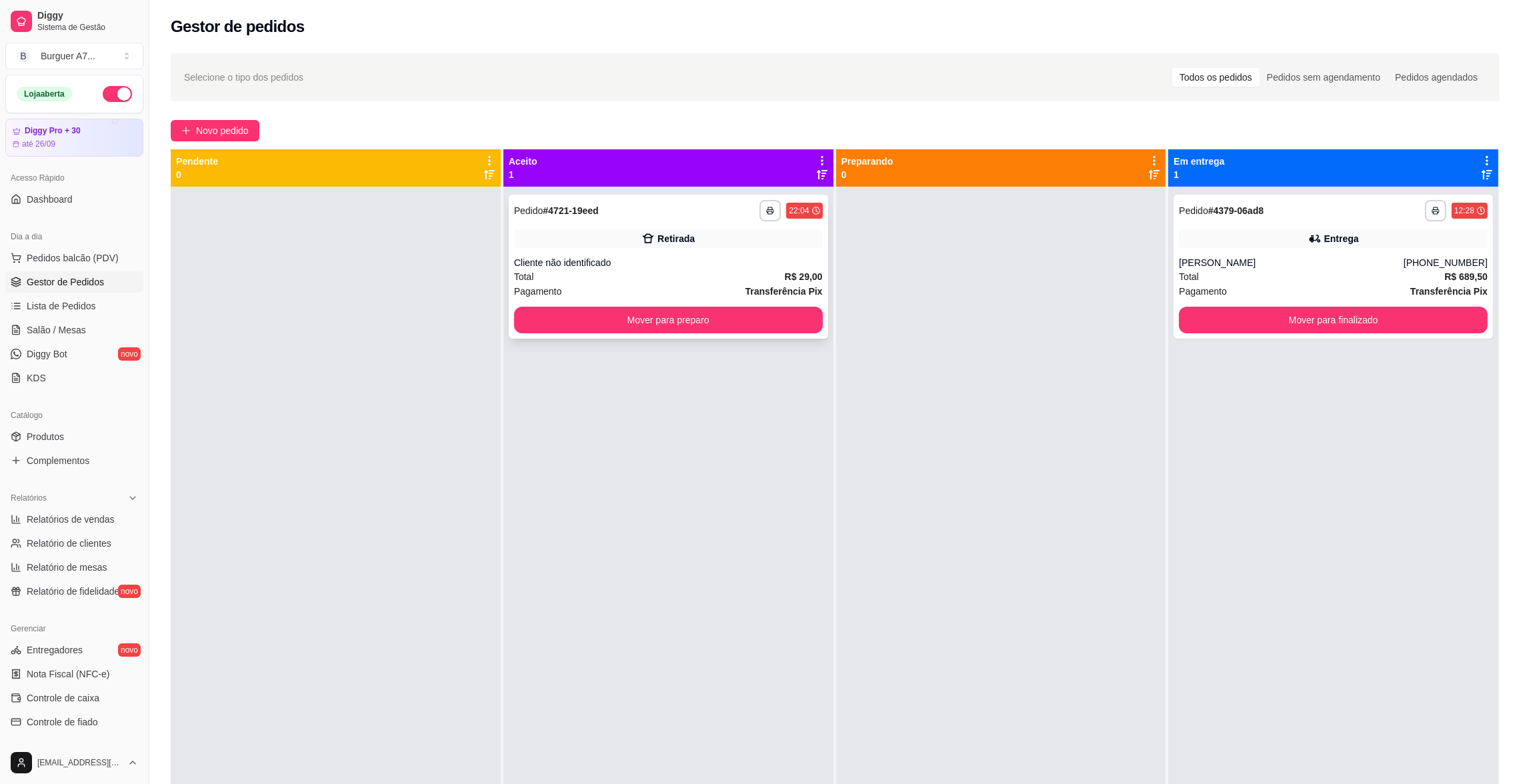
click at [731, 307] on div "**********" at bounding box center [668, 267] width 320 height 144
click at [798, 335] on div "**********" at bounding box center [668, 267] width 320 height 144
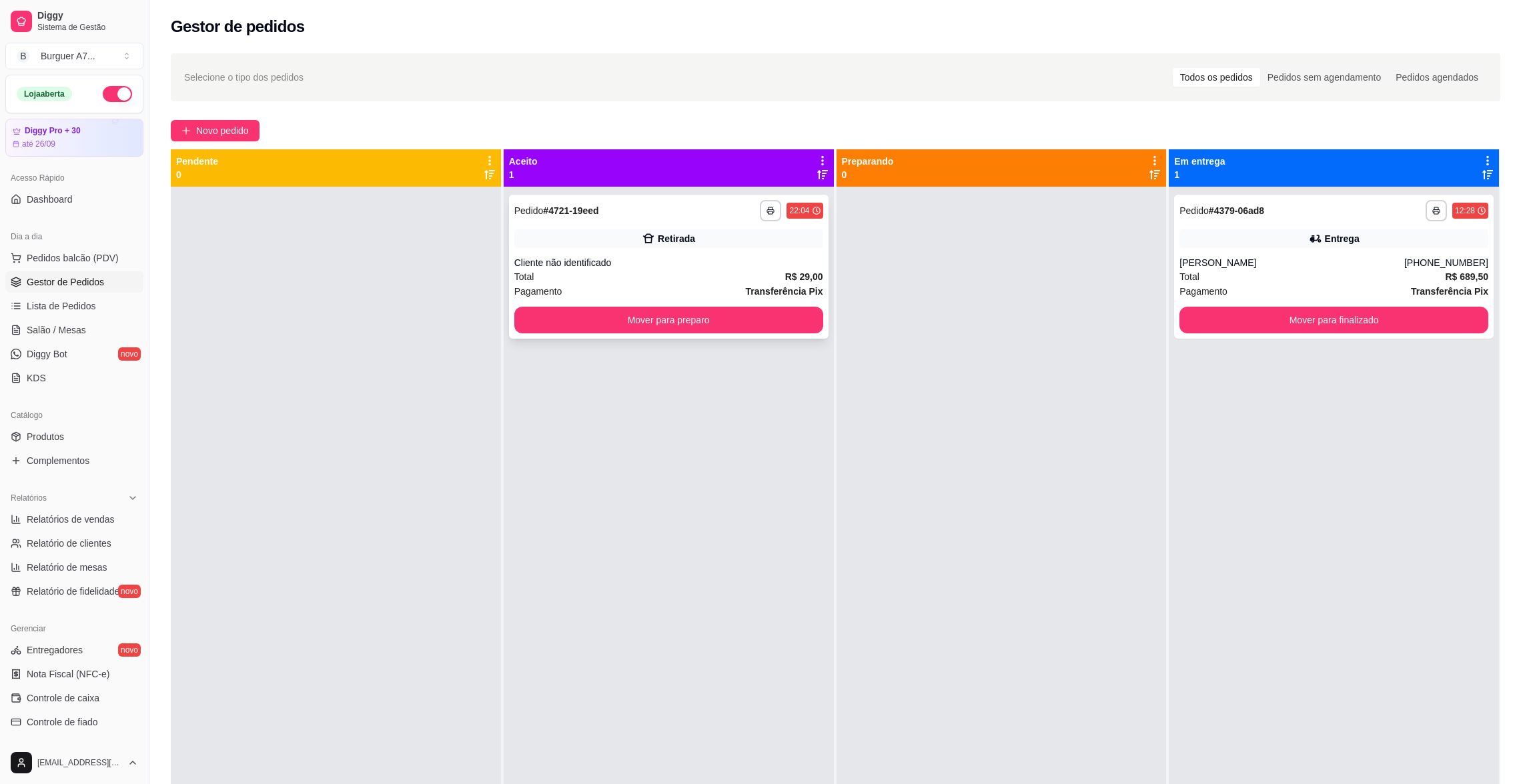
click at [804, 321] on button "Entrar em contato com o cliente" at bounding box center [768, 319] width 343 height 26
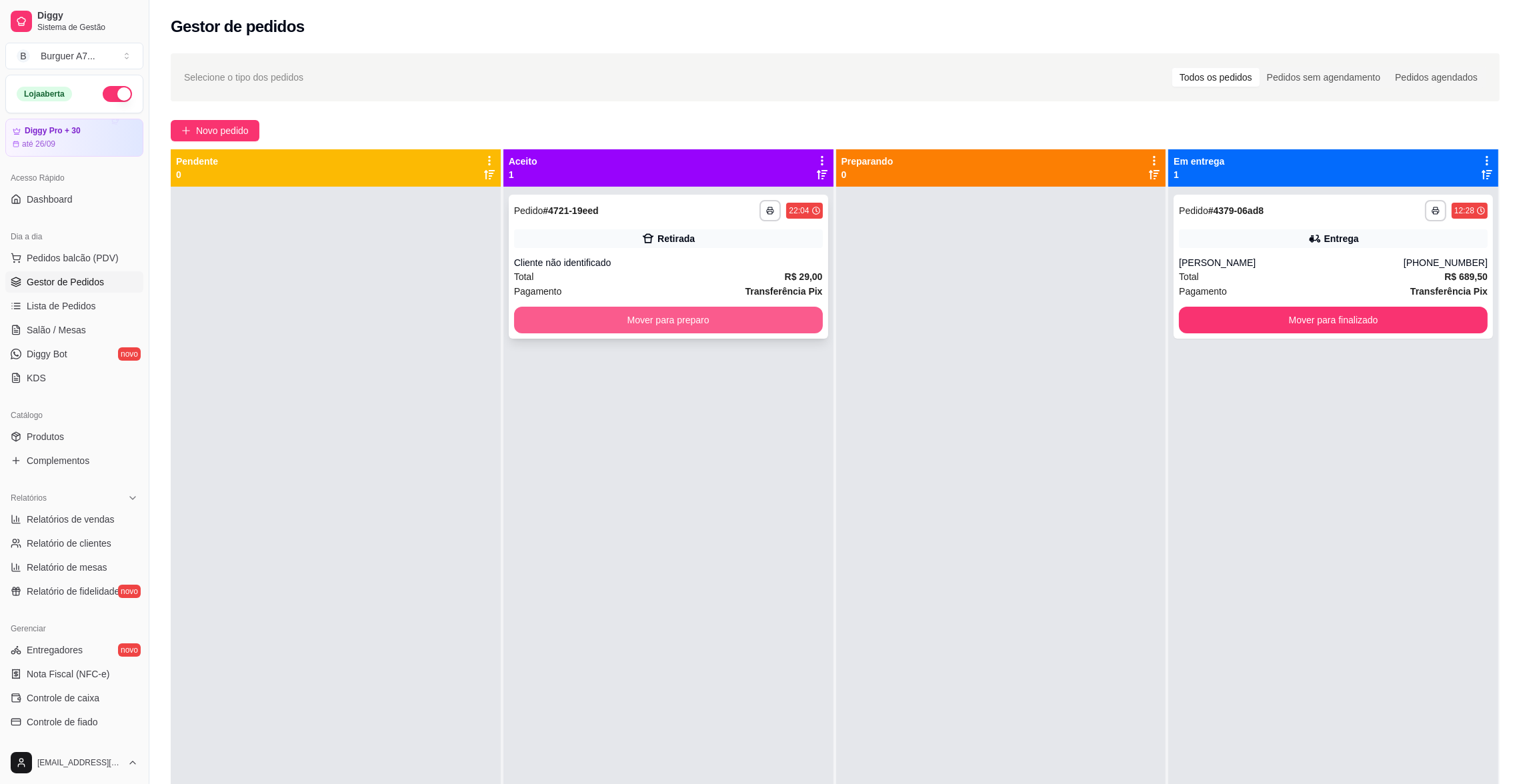
click at [781, 318] on button "Mover para preparo" at bounding box center [668, 320] width 309 height 27
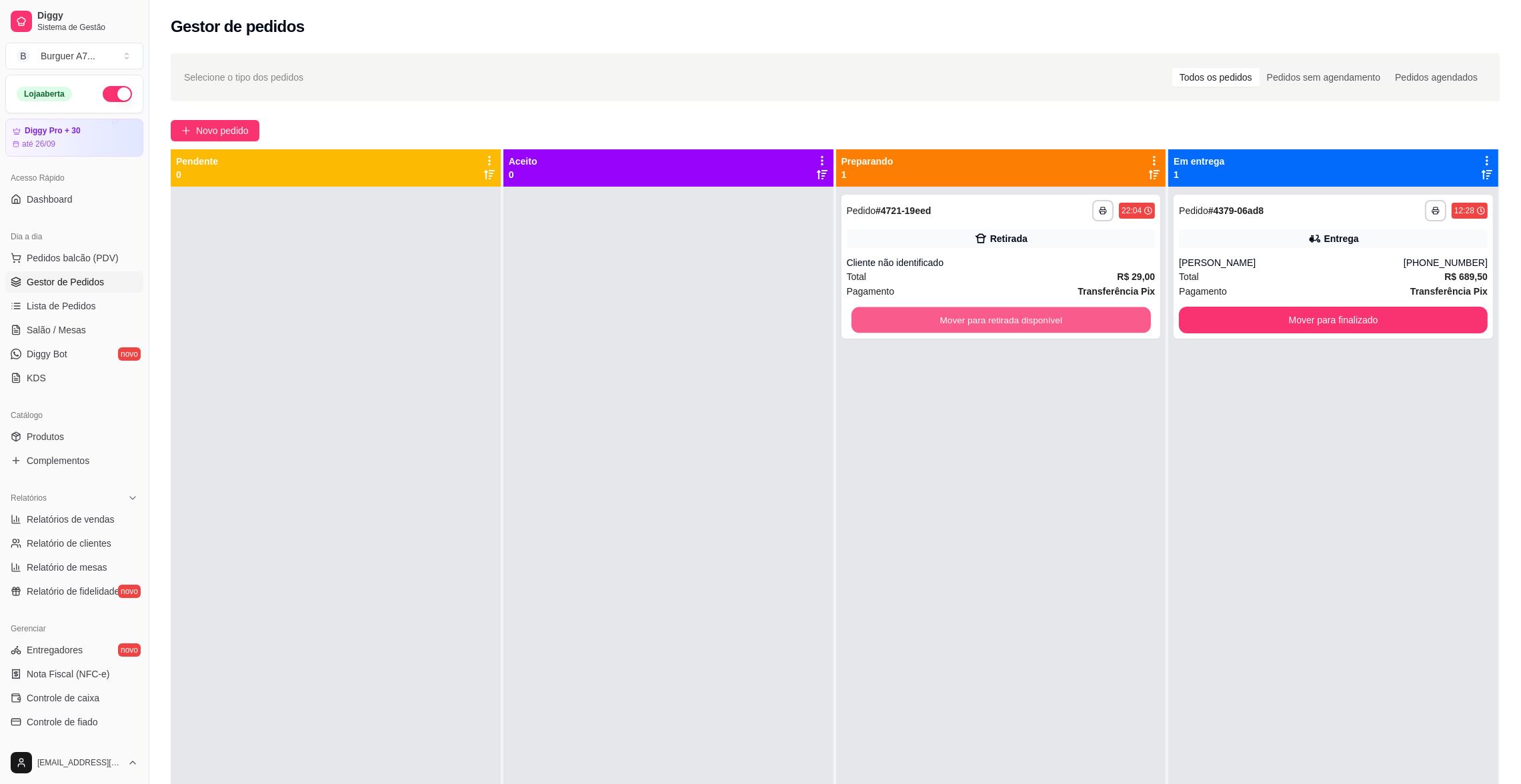
click at [1014, 323] on button "Mover para retirada disponível" at bounding box center [1000, 320] width 299 height 26
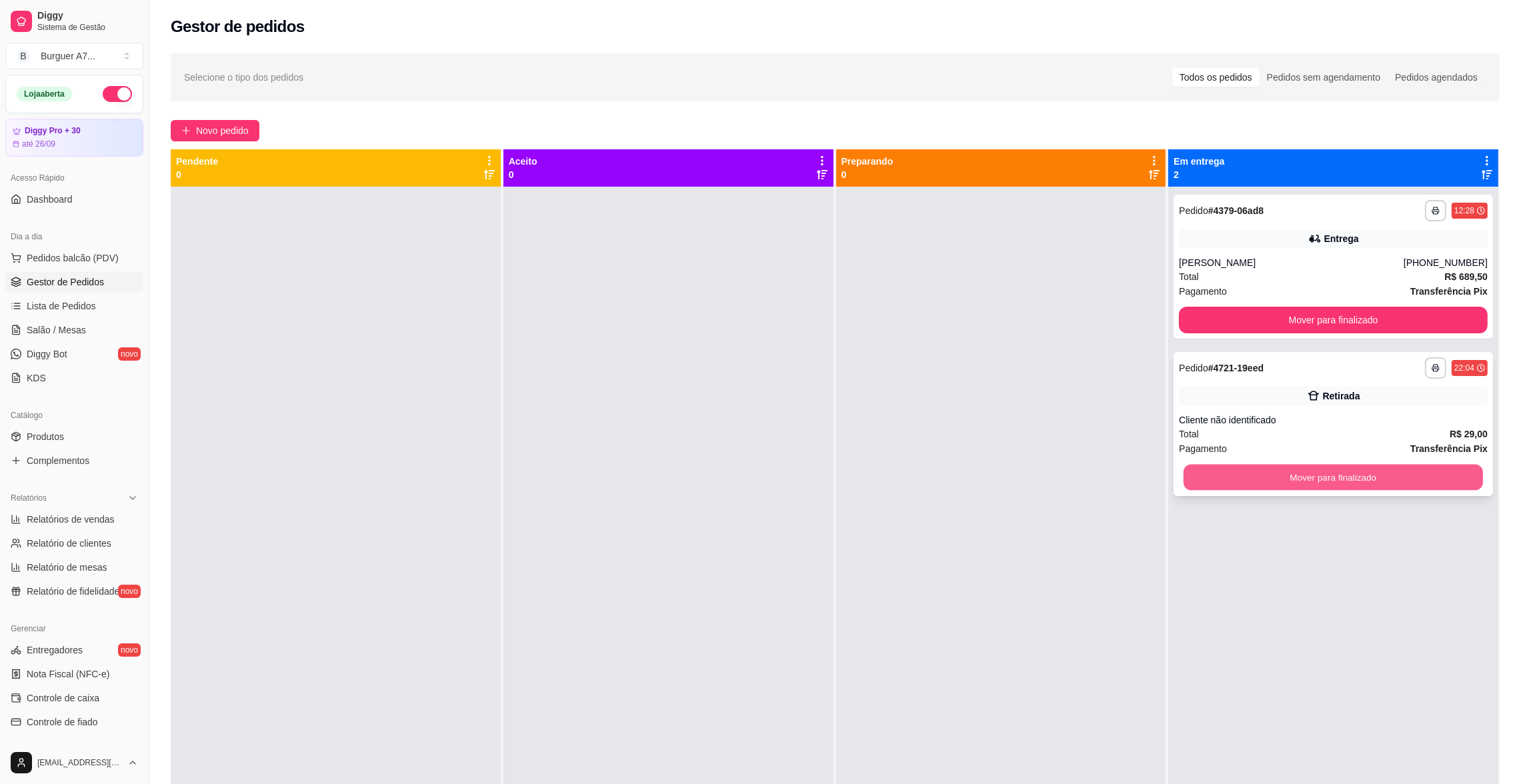
click at [1383, 466] on button "Mover para finalizado" at bounding box center [1333, 478] width 299 height 26
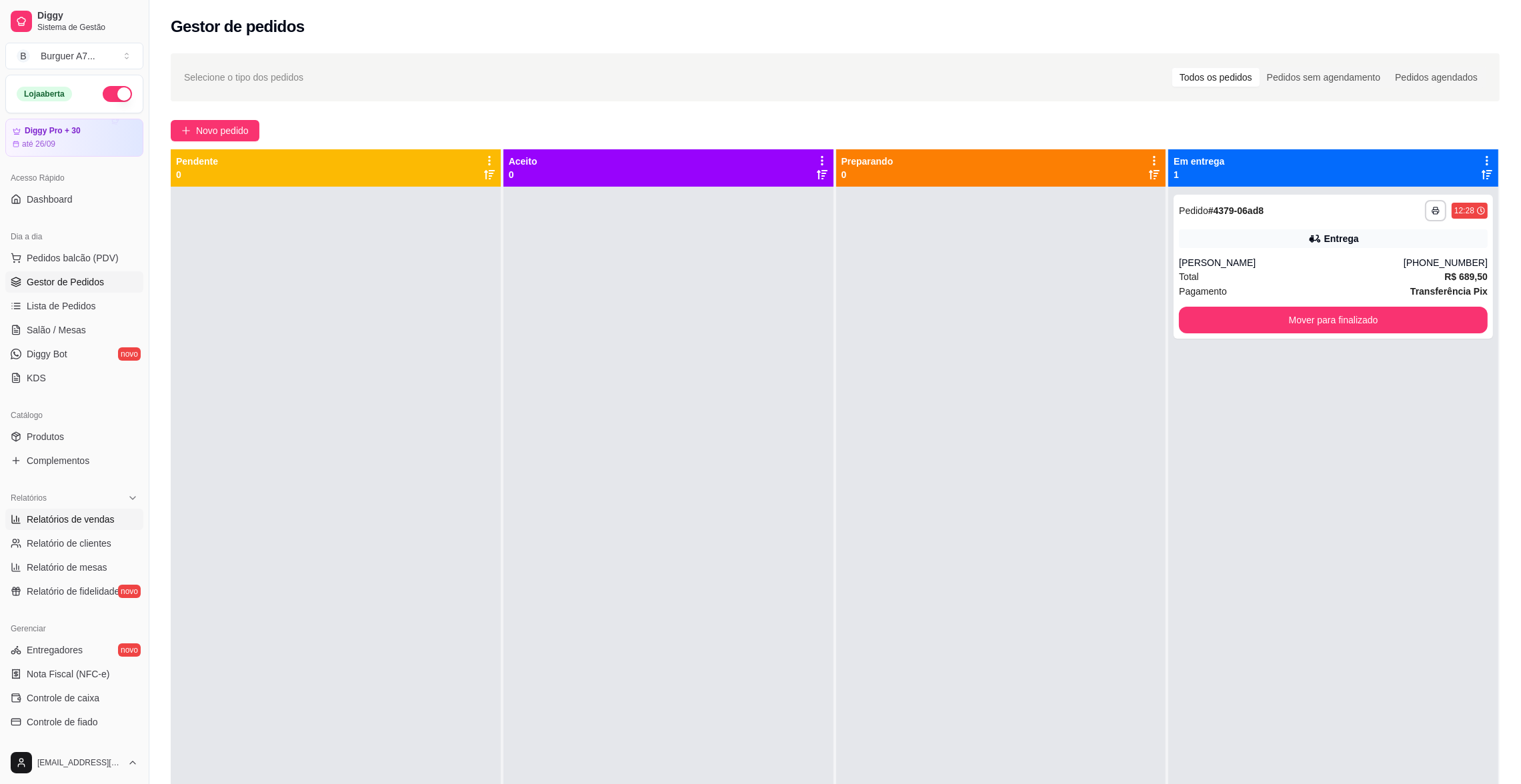
click at [113, 511] on link "Relatórios de vendas" at bounding box center [74, 519] width 138 height 21
select select "ALL"
select select "0"
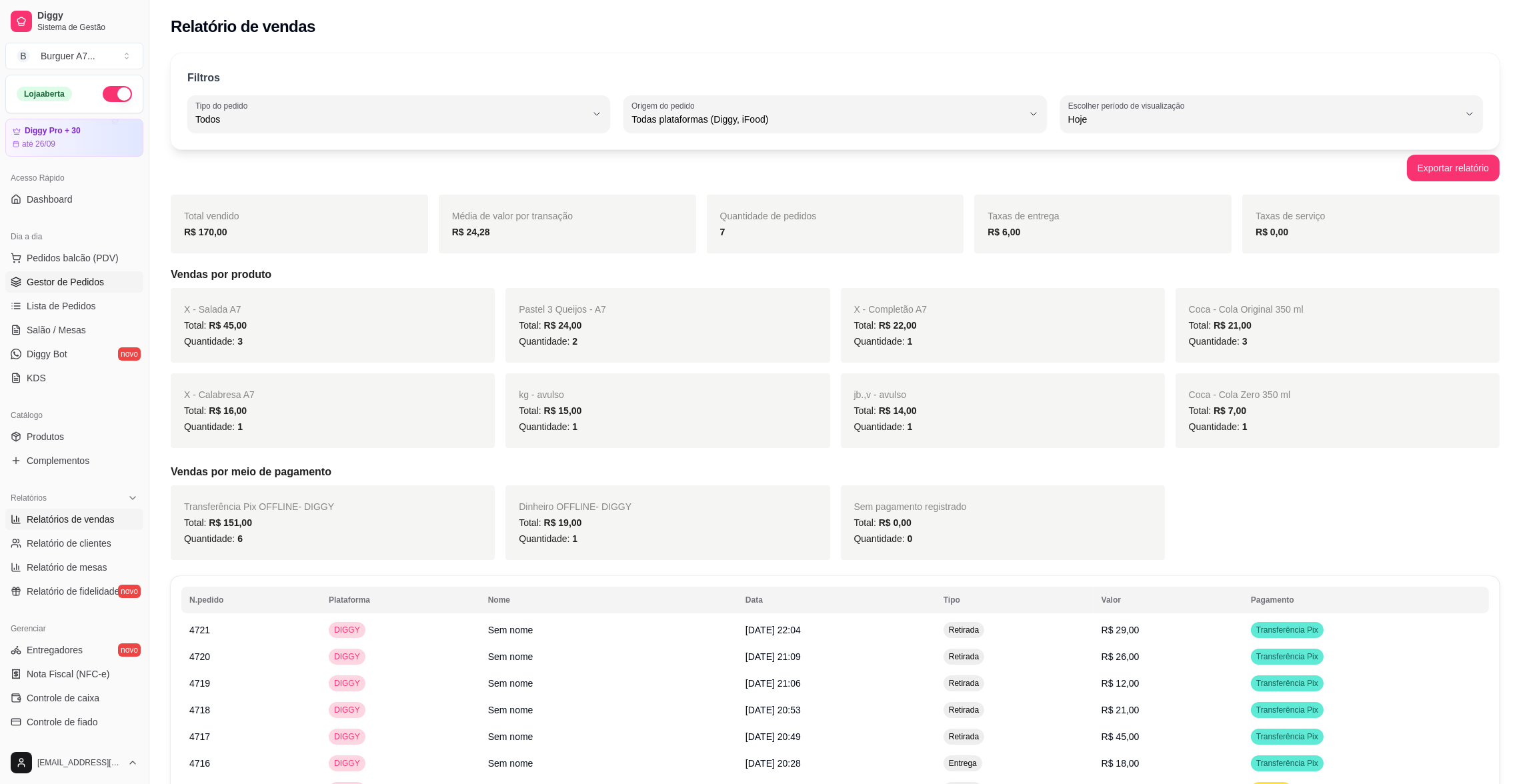
click at [103, 282] on link "Gestor de Pedidos" at bounding box center [74, 282] width 138 height 21
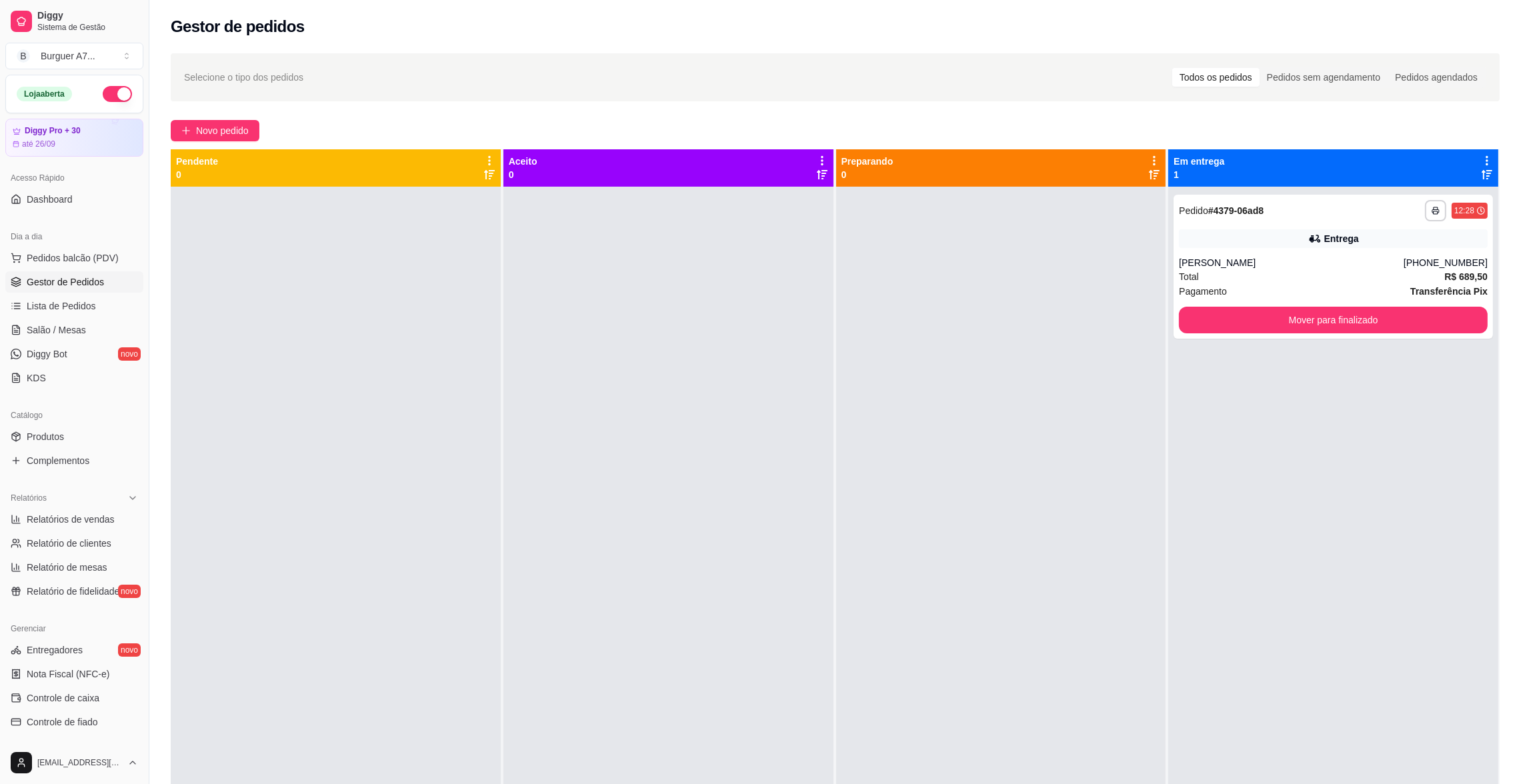
select select "ALL"
select select "0"
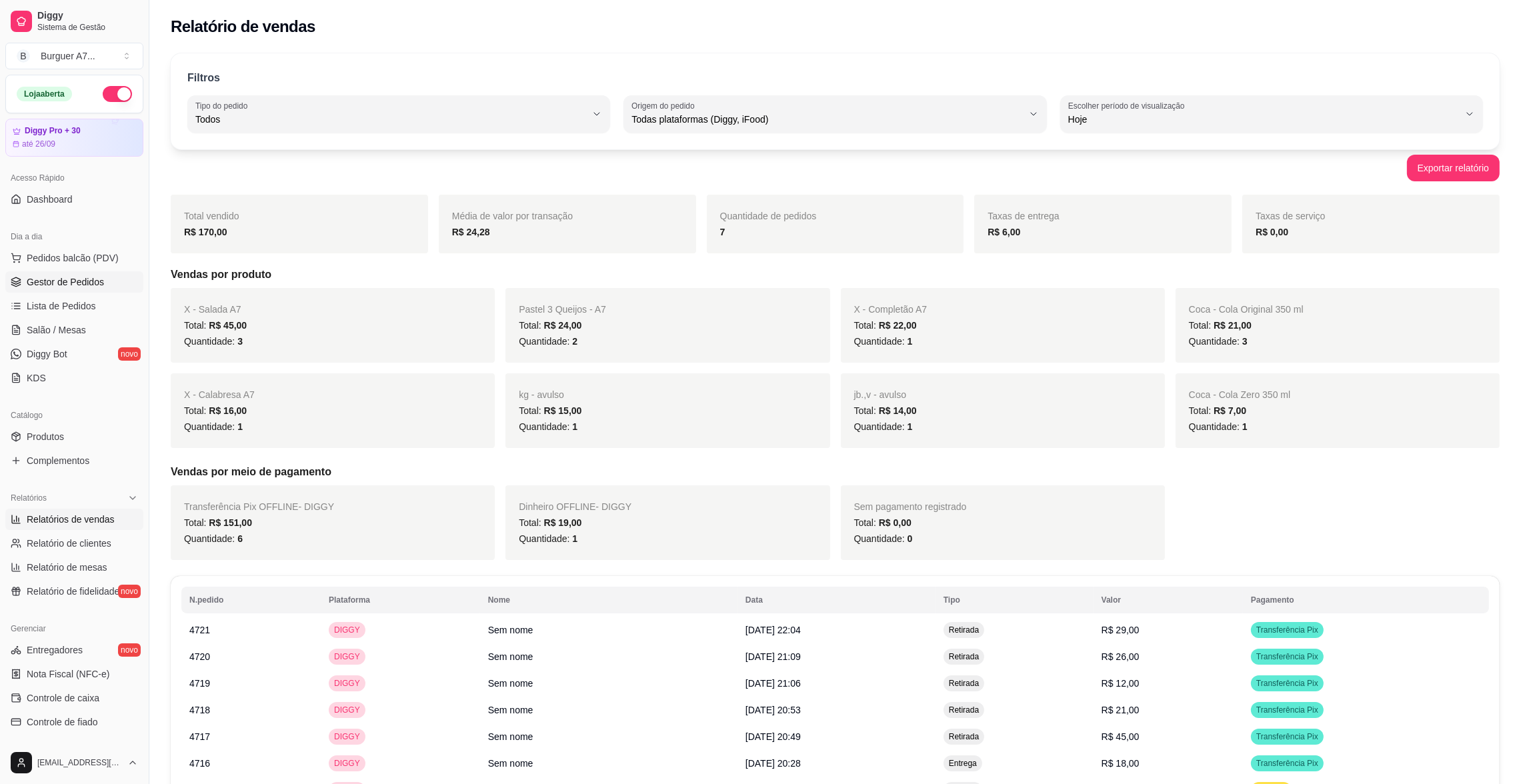
click at [119, 290] on link "Gestor de Pedidos" at bounding box center [74, 282] width 138 height 21
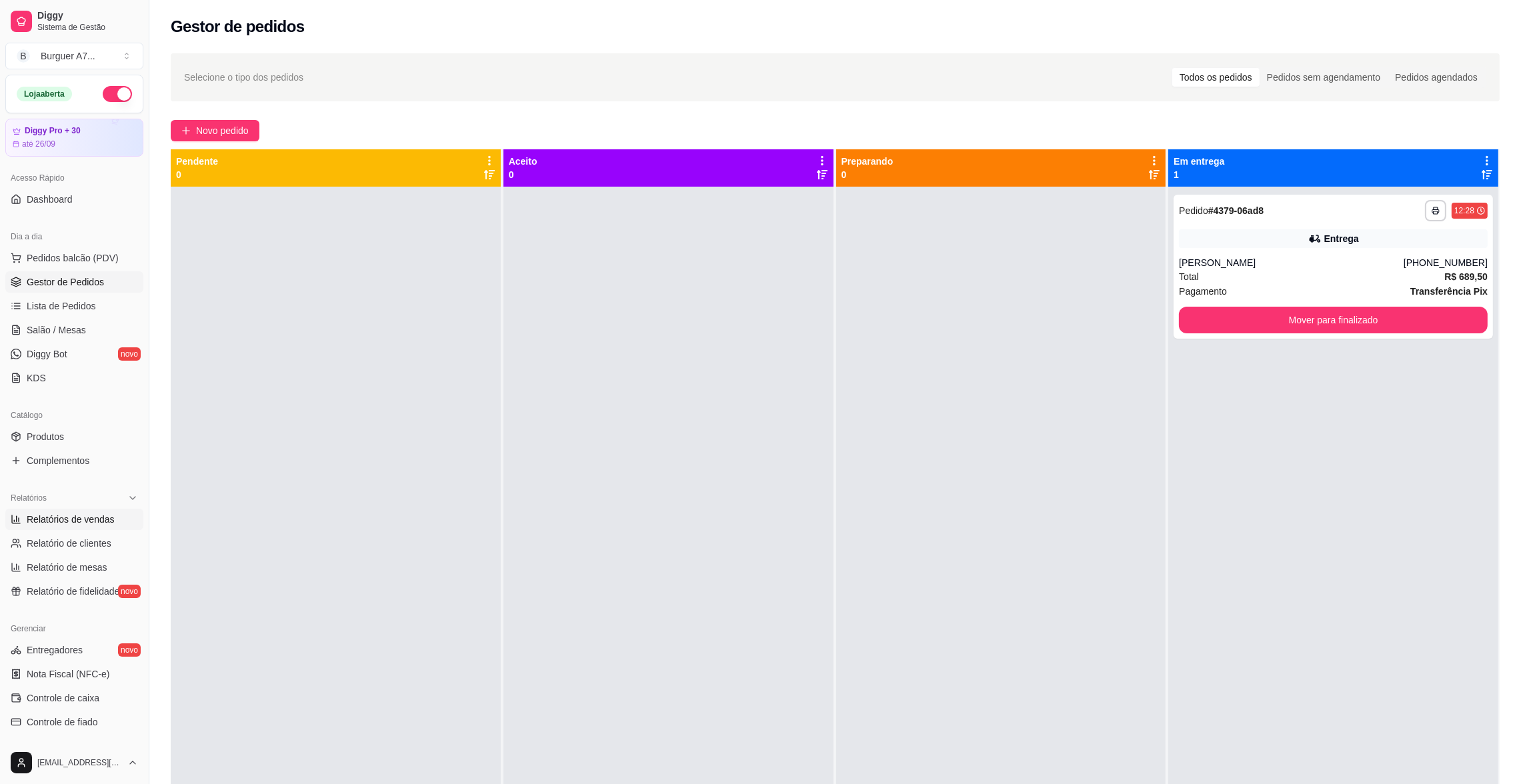
click at [82, 509] on link "Relatórios de vendas" at bounding box center [74, 519] width 138 height 21
select select "ALL"
select select "0"
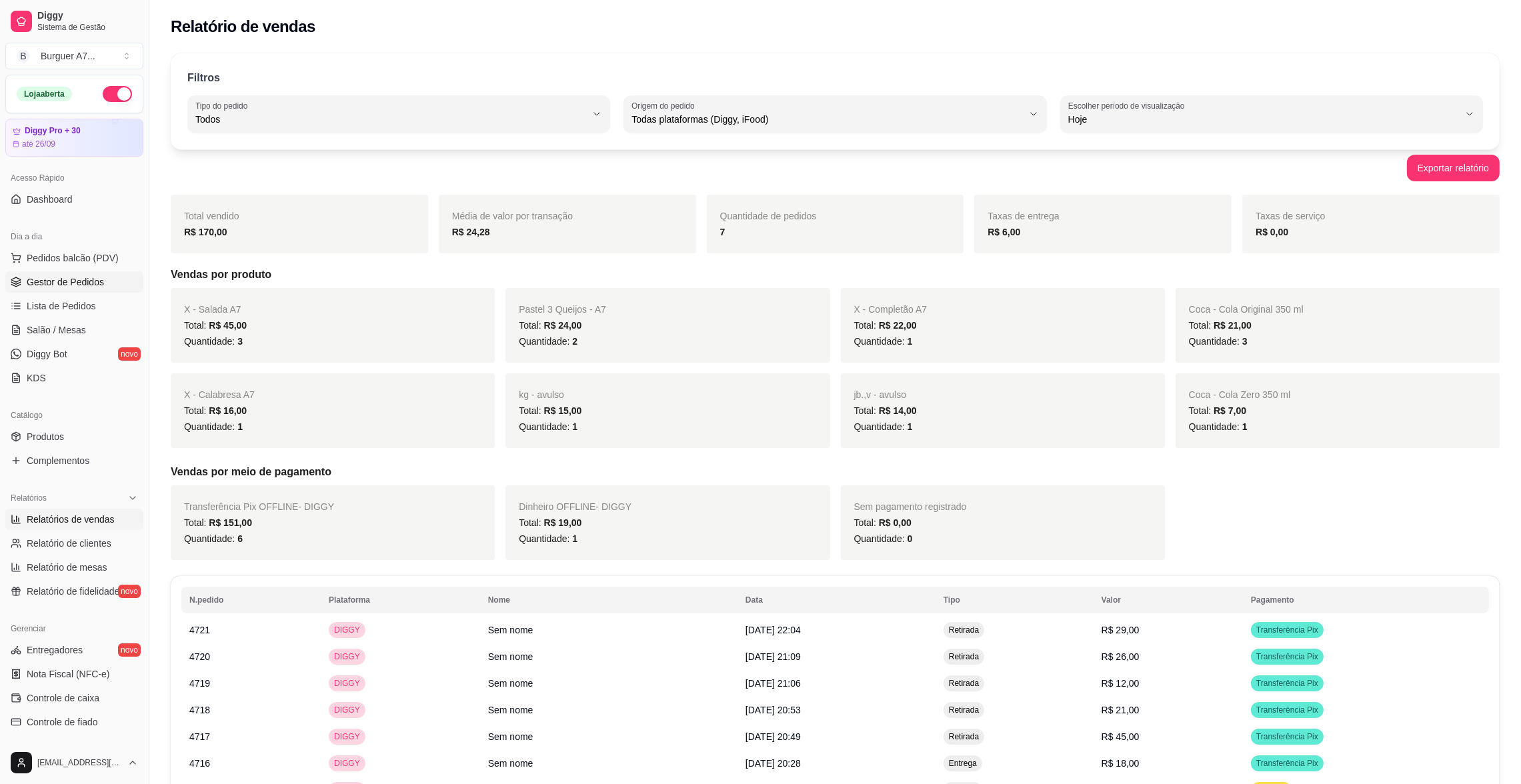
click at [109, 277] on link "Gestor de Pedidos" at bounding box center [74, 282] width 138 height 21
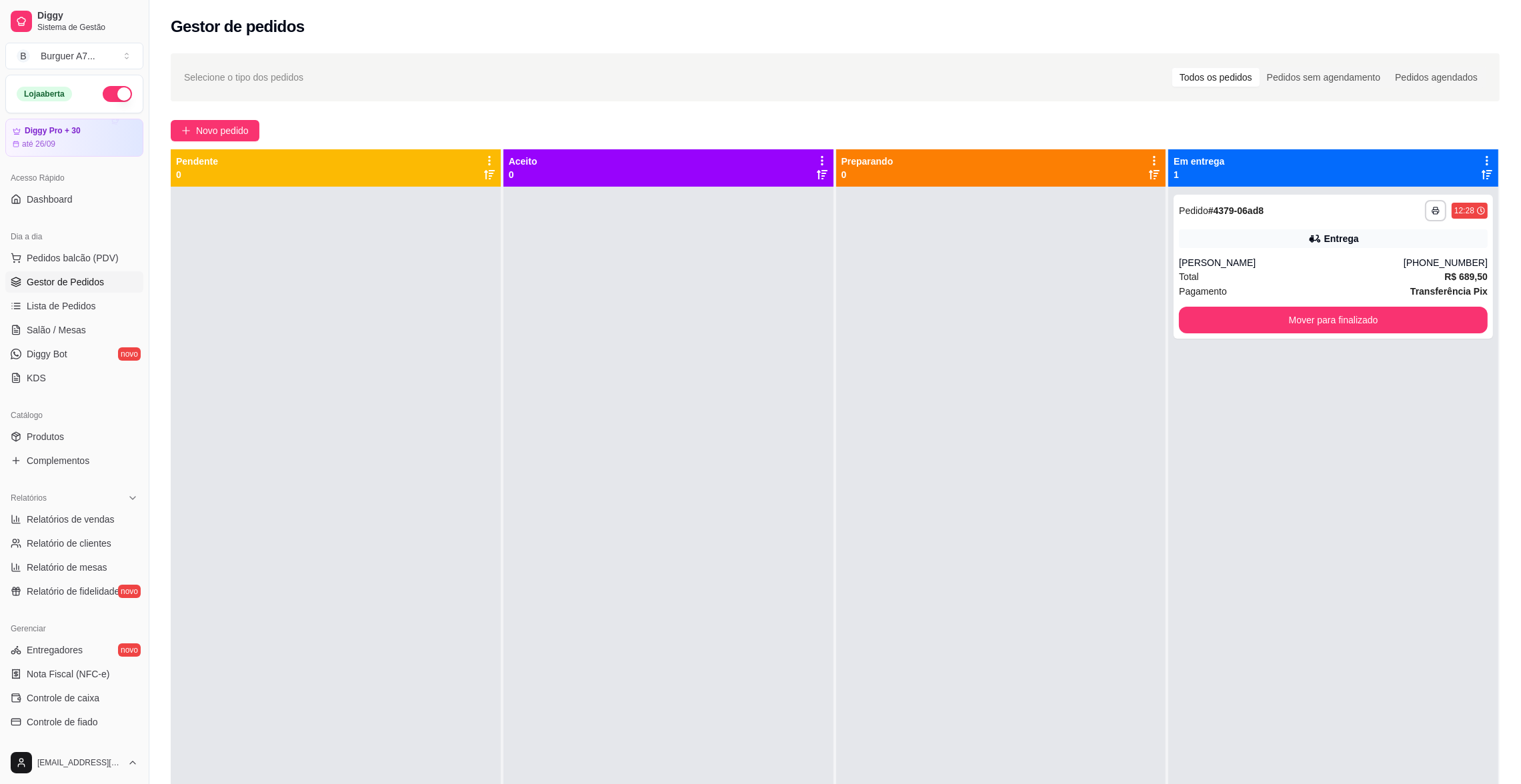
click at [1296, 645] on div "**********" at bounding box center [1334, 579] width 330 height 784
click at [59, 509] on link "Relatórios de vendas" at bounding box center [74, 519] width 138 height 21
select select "ALL"
select select "0"
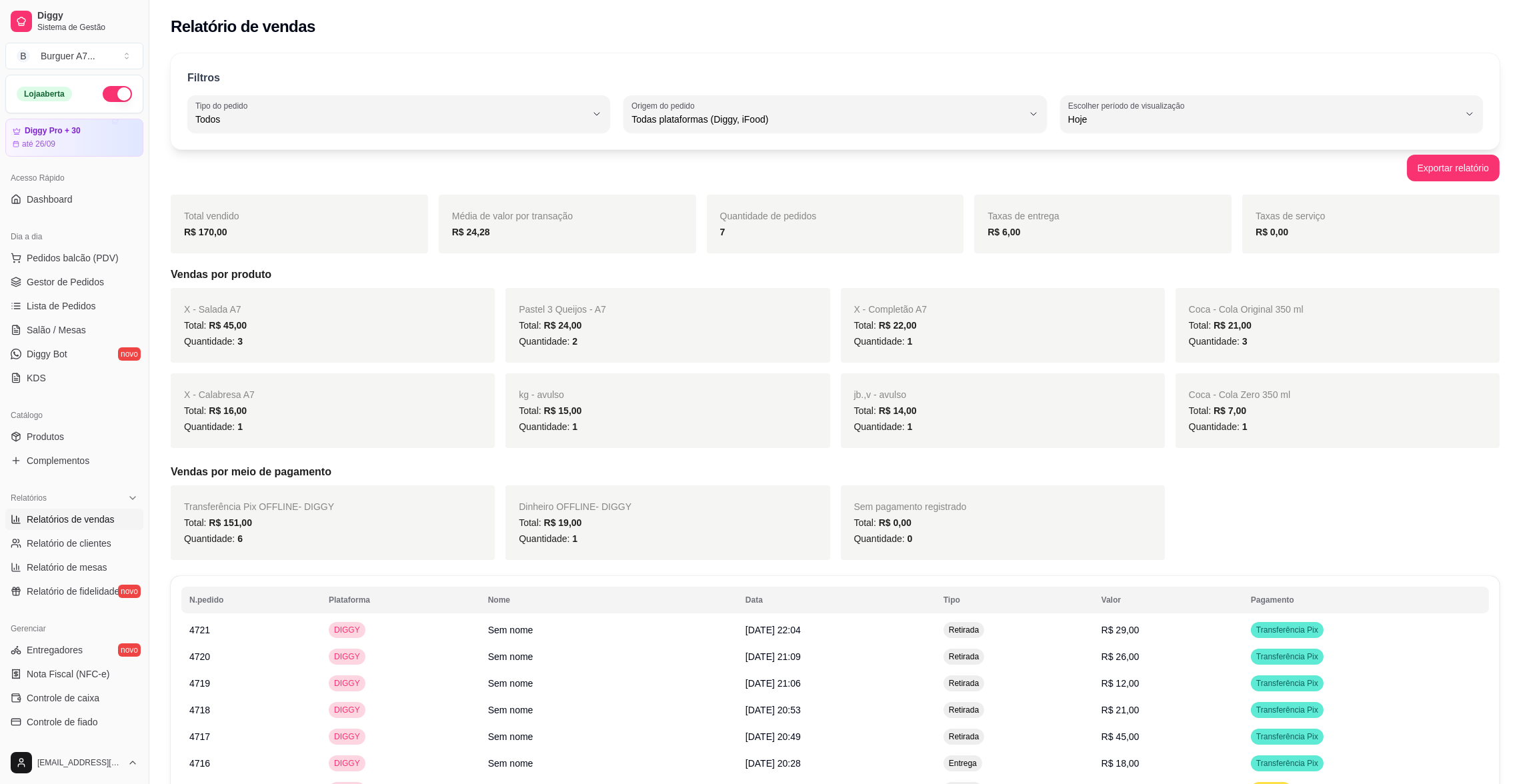
click at [95, 517] on span "Relatórios de vendas" at bounding box center [70, 519] width 88 height 14
click at [97, 498] on div "Relatórios" at bounding box center [74, 498] width 138 height 21
click at [97, 502] on div "Relatórios" at bounding box center [74, 498] width 138 height 21
click at [99, 509] on link "Relatórios de vendas" at bounding box center [74, 519] width 138 height 21
click at [46, 286] on span "Gestor de Pedidos" at bounding box center [65, 282] width 77 height 14
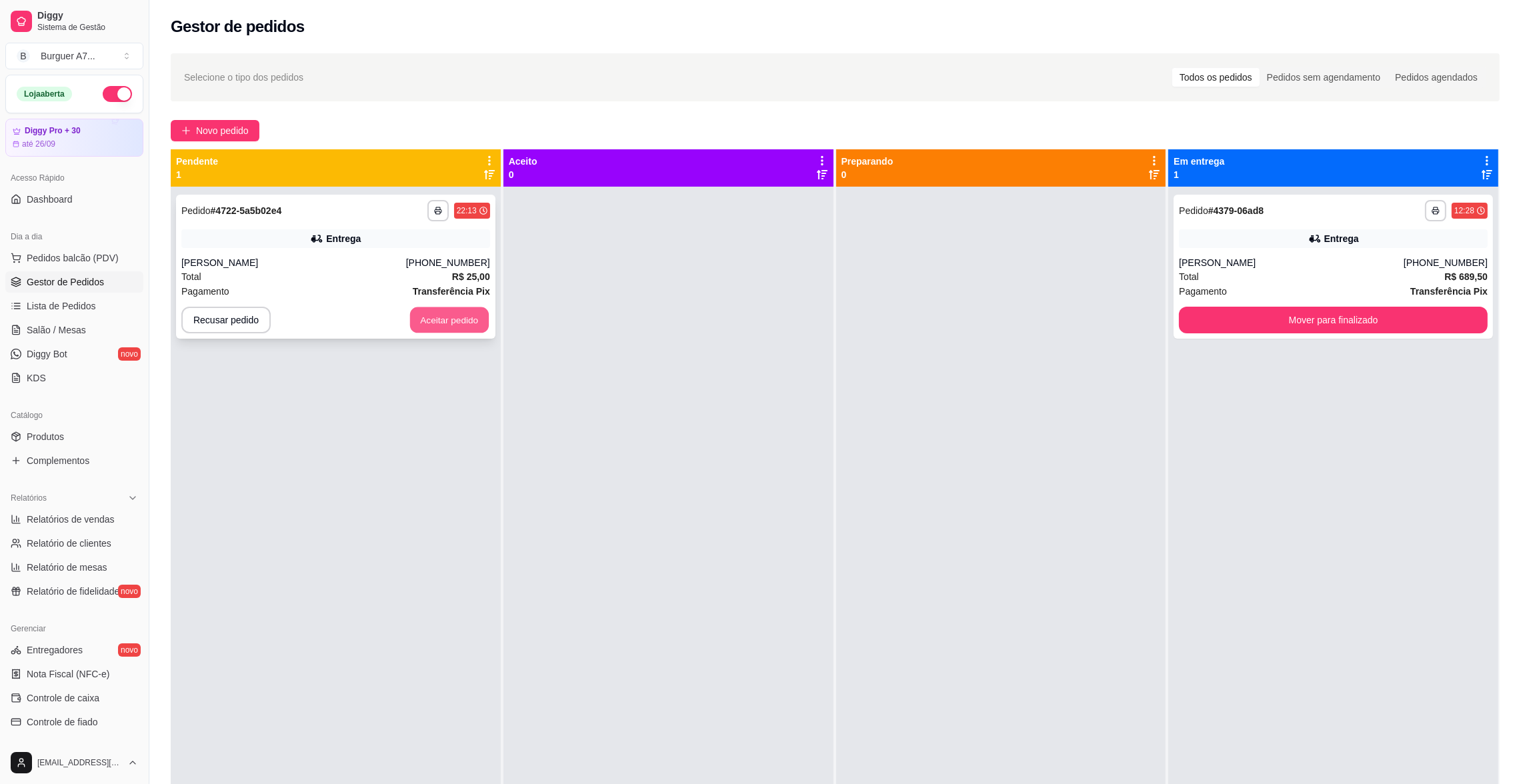
click at [463, 312] on button "Aceitar pedido" at bounding box center [449, 320] width 78 height 26
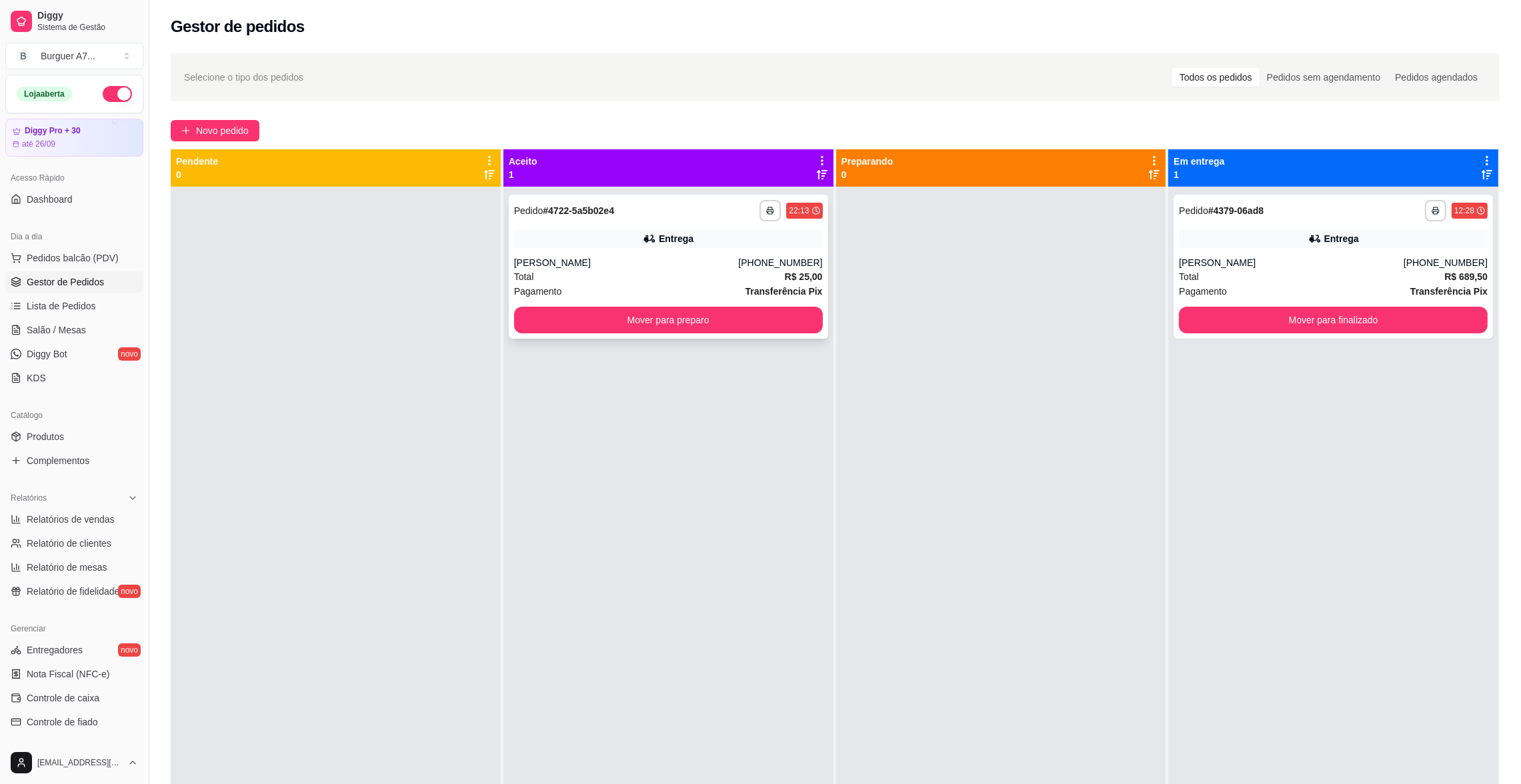
click at [658, 256] on div "[PERSON_NAME]" at bounding box center [627, 263] width 225 height 14
click at [785, 319] on button "Mover para preparo" at bounding box center [668, 320] width 309 height 27
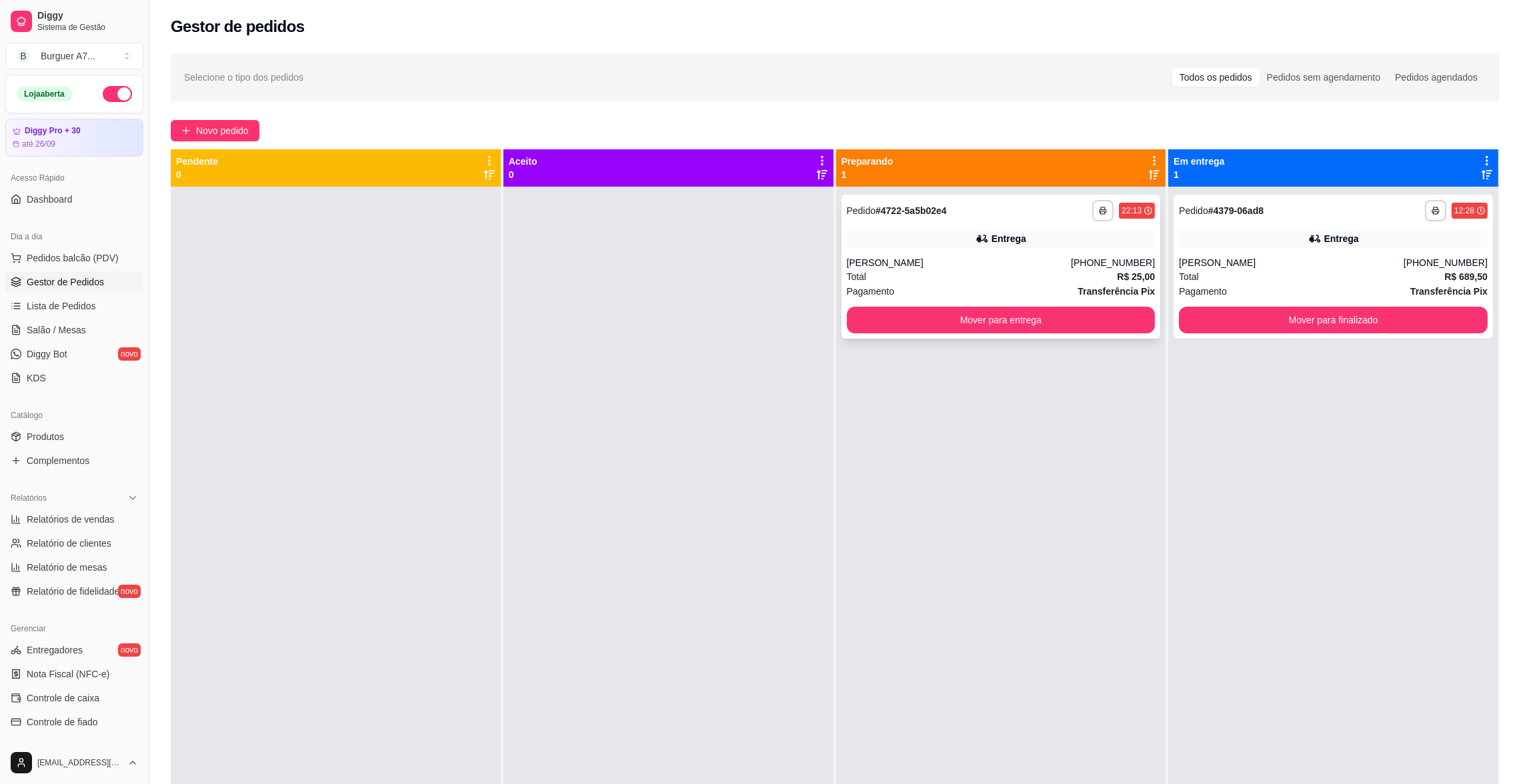
click at [901, 254] on div "**********" at bounding box center [1001, 267] width 320 height 144
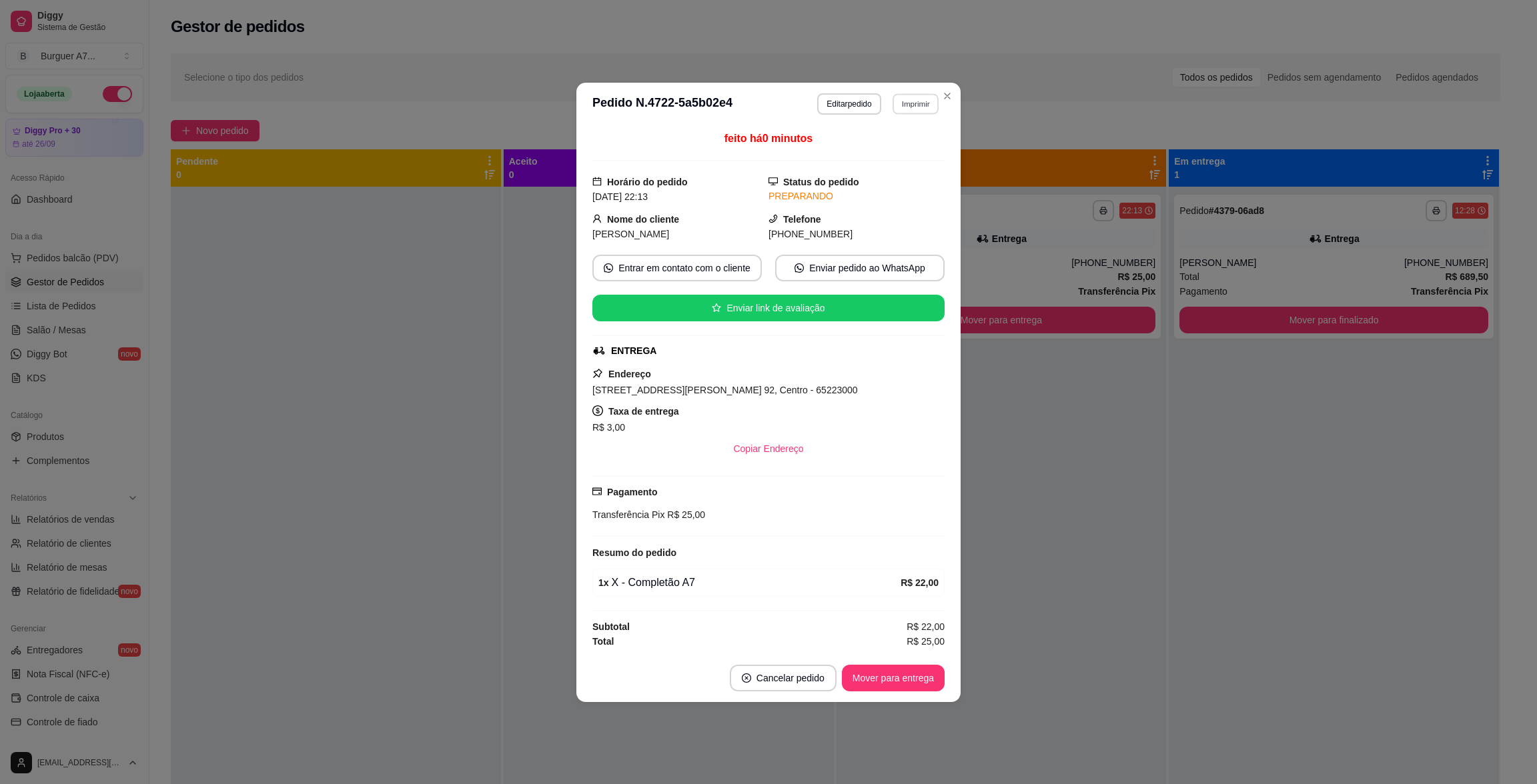
click at [927, 104] on button "Imprimir" at bounding box center [915, 104] width 46 height 20
click at [913, 153] on button "Impressora - CELULAR" at bounding box center [887, 149] width 103 height 21
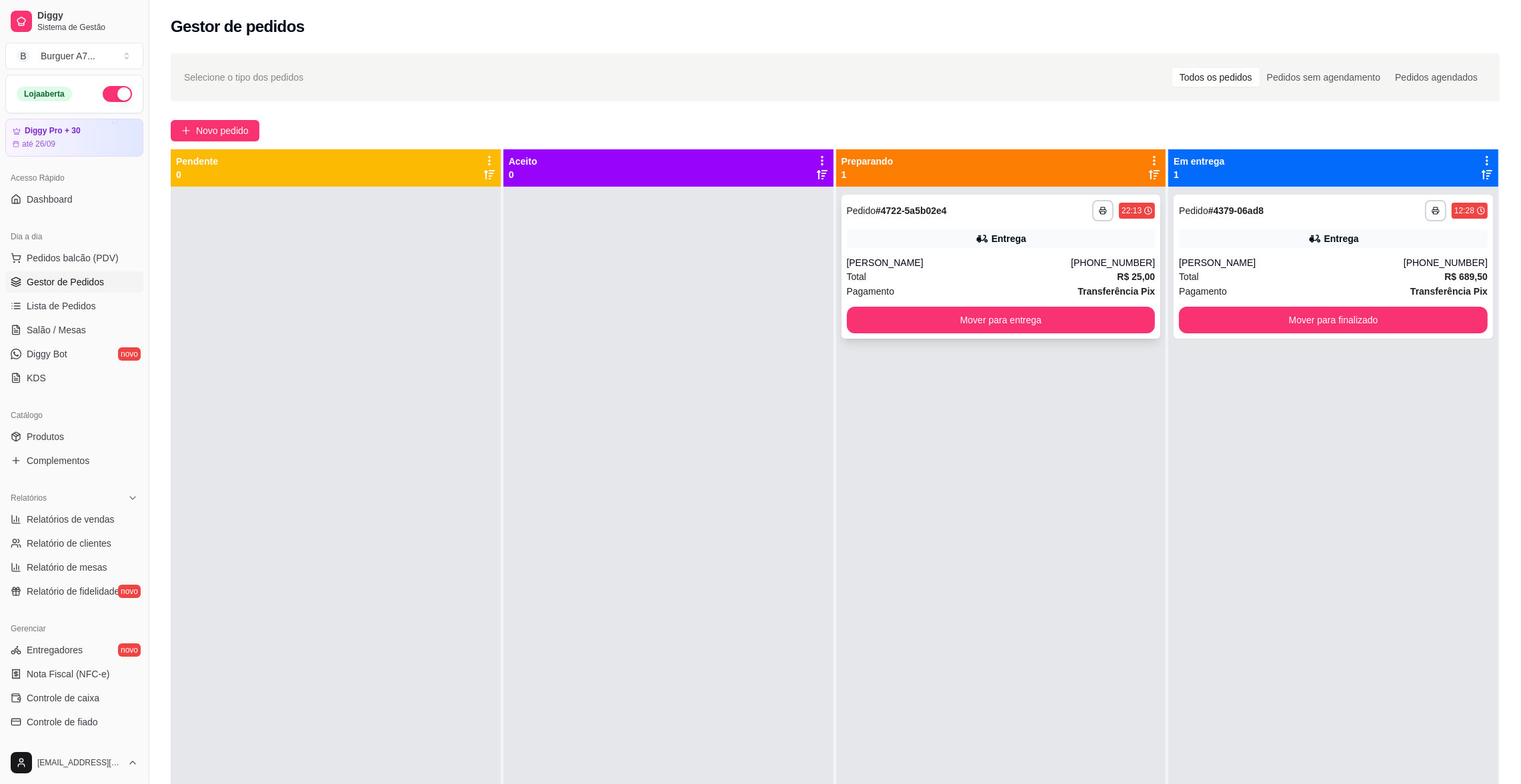
click at [928, 251] on div "**********" at bounding box center [1001, 267] width 320 height 144
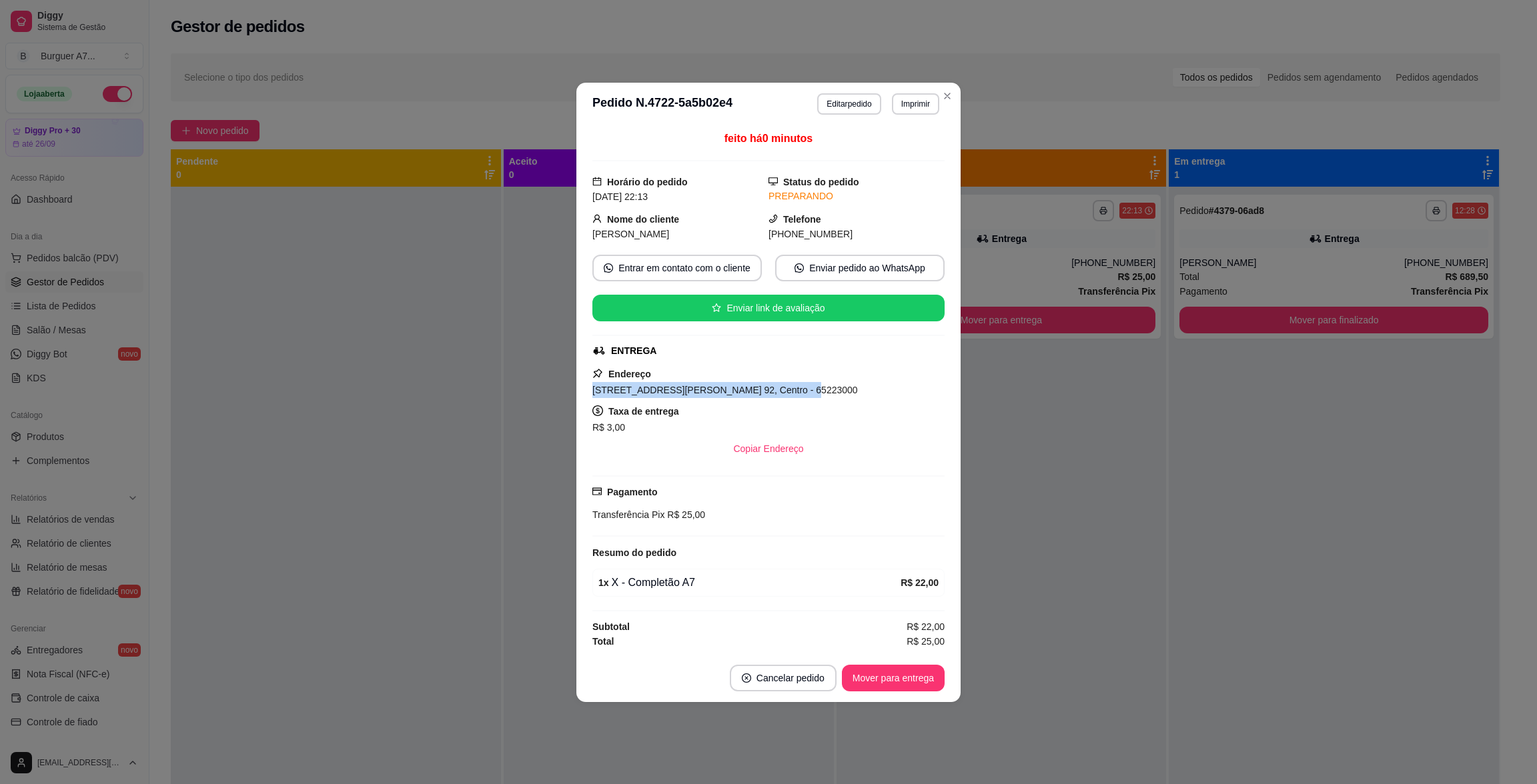
drag, startPoint x: 828, startPoint y: 383, endPoint x: 574, endPoint y: 385, distance: 254.0
click at [574, 385] on div "**********" at bounding box center [768, 392] width 1537 height 784
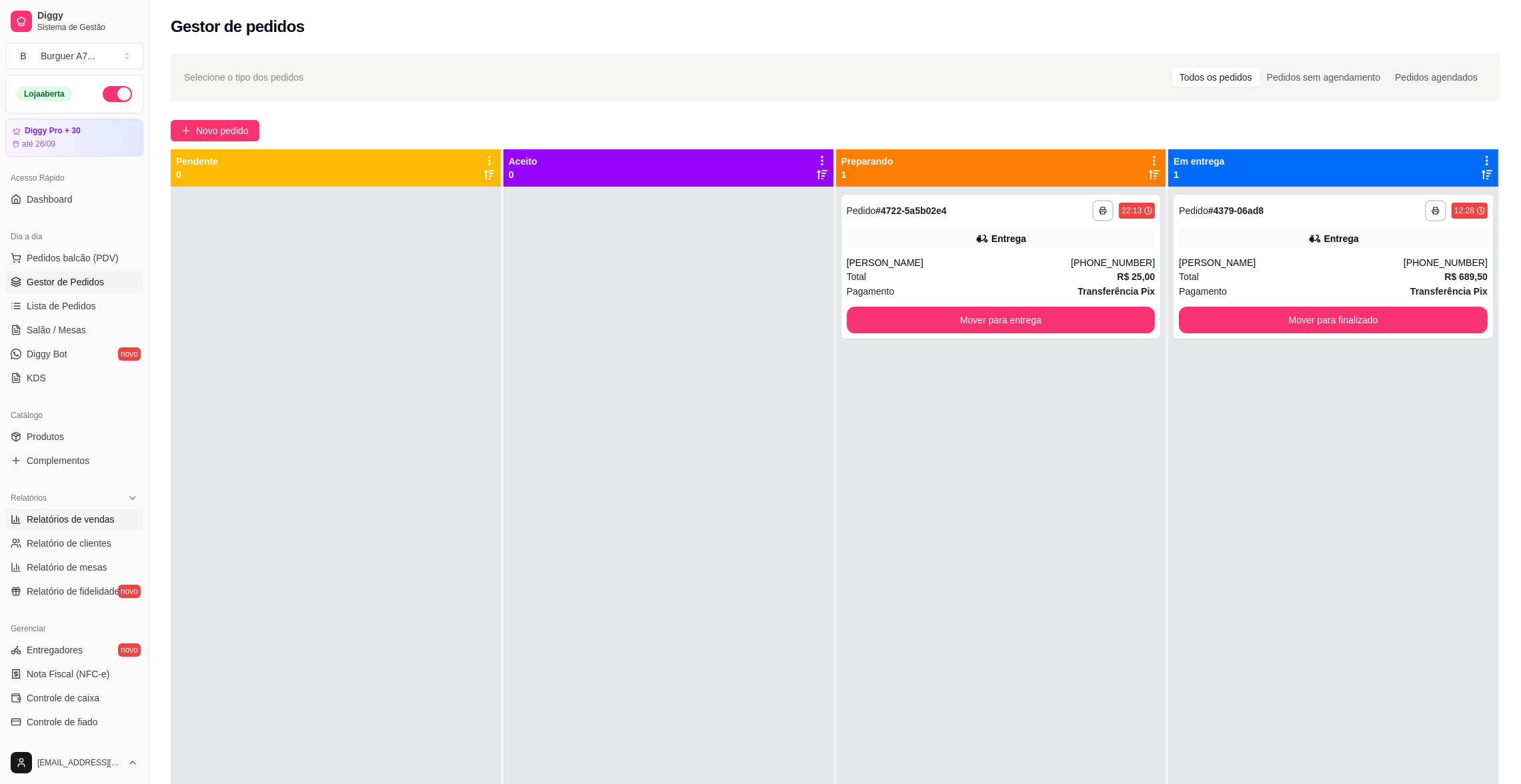
click at [66, 509] on link "Relatórios de vendas" at bounding box center [74, 519] width 138 height 21
select select "ALL"
select select "0"
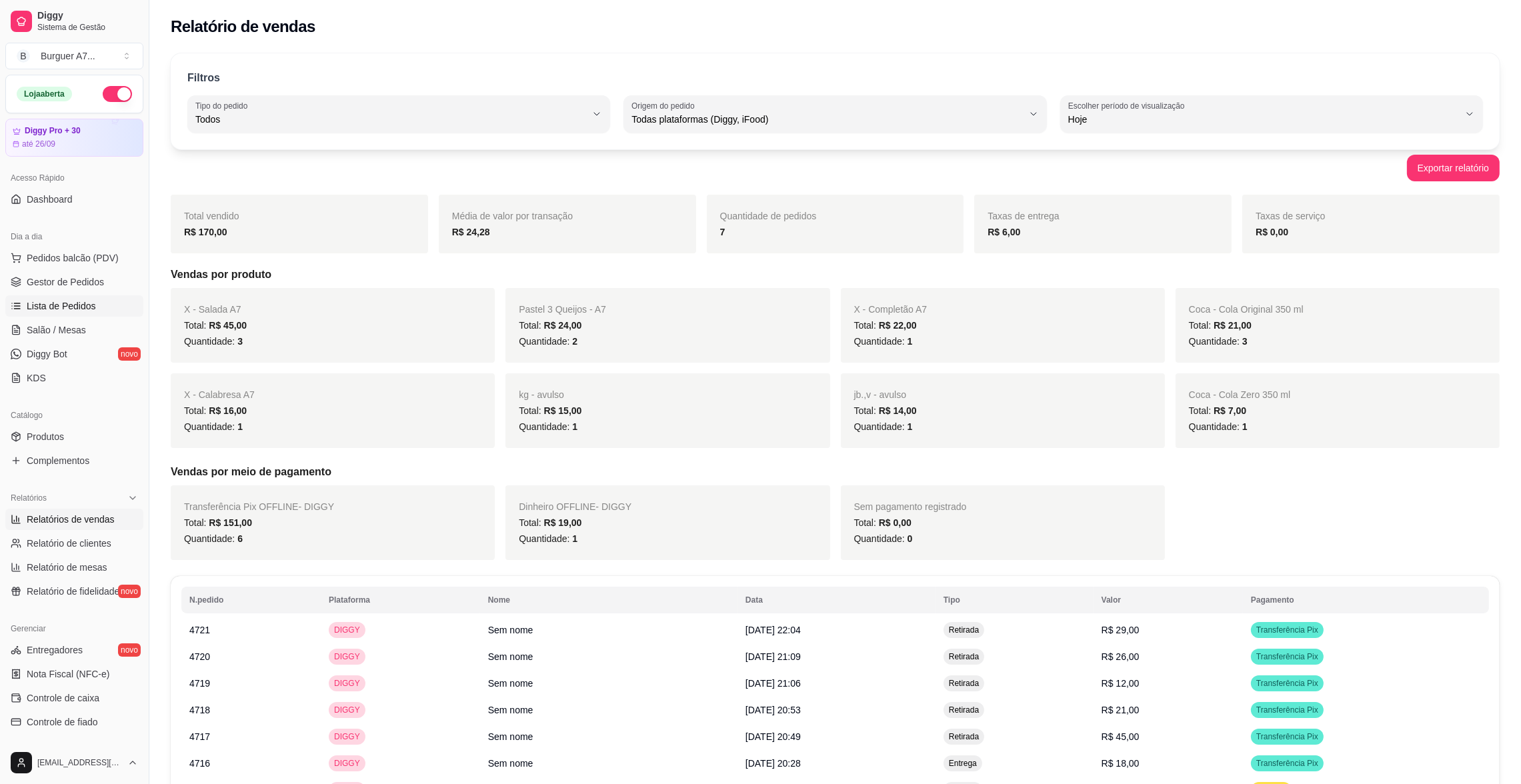
click at [110, 295] on link "Lista de Pedidos" at bounding box center [74, 305] width 138 height 21
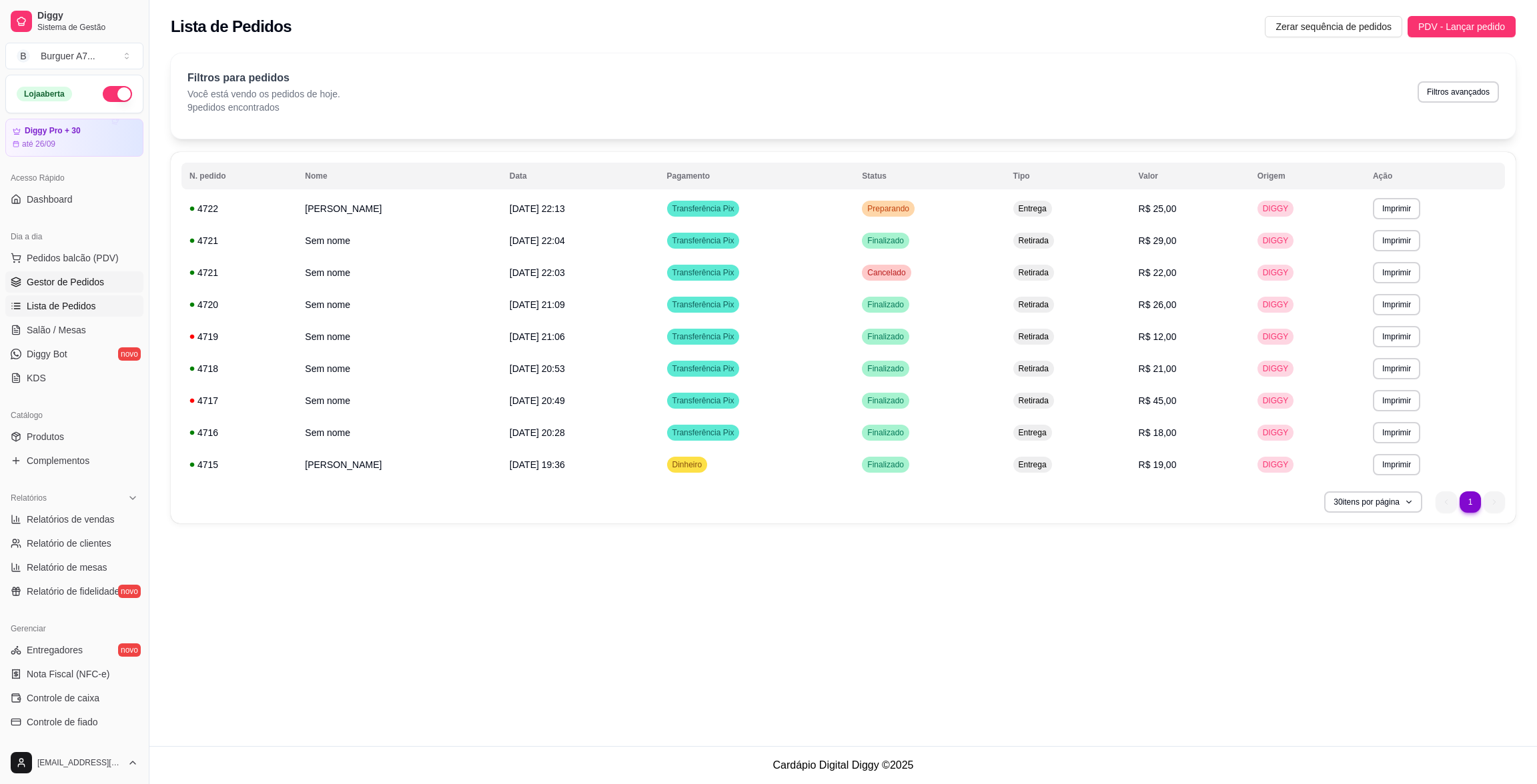
click at [110, 279] on link "Gestor de Pedidos" at bounding box center [74, 282] width 138 height 21
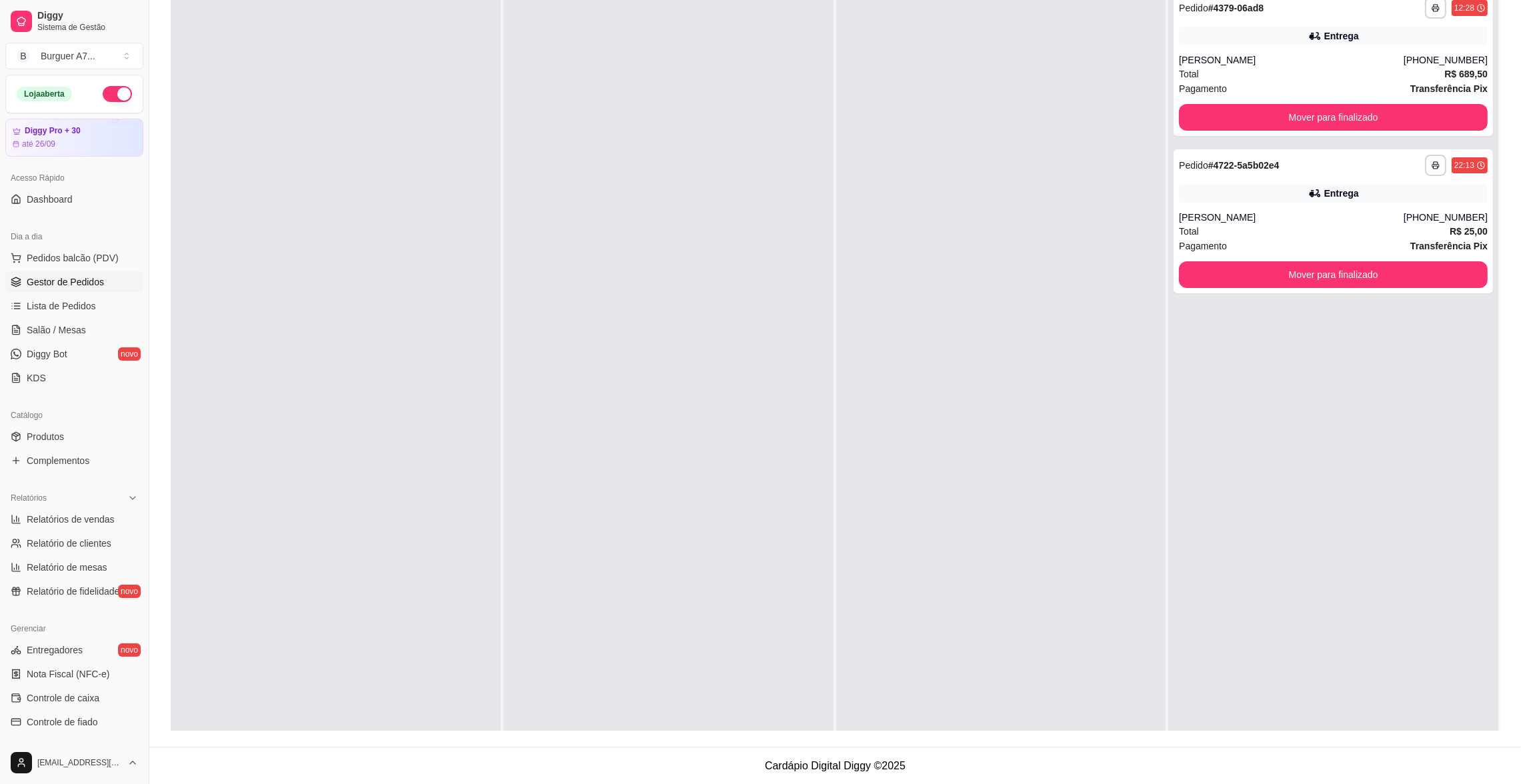
scroll to position [175, 0]
